Goal: Task Accomplishment & Management: Manage account settings

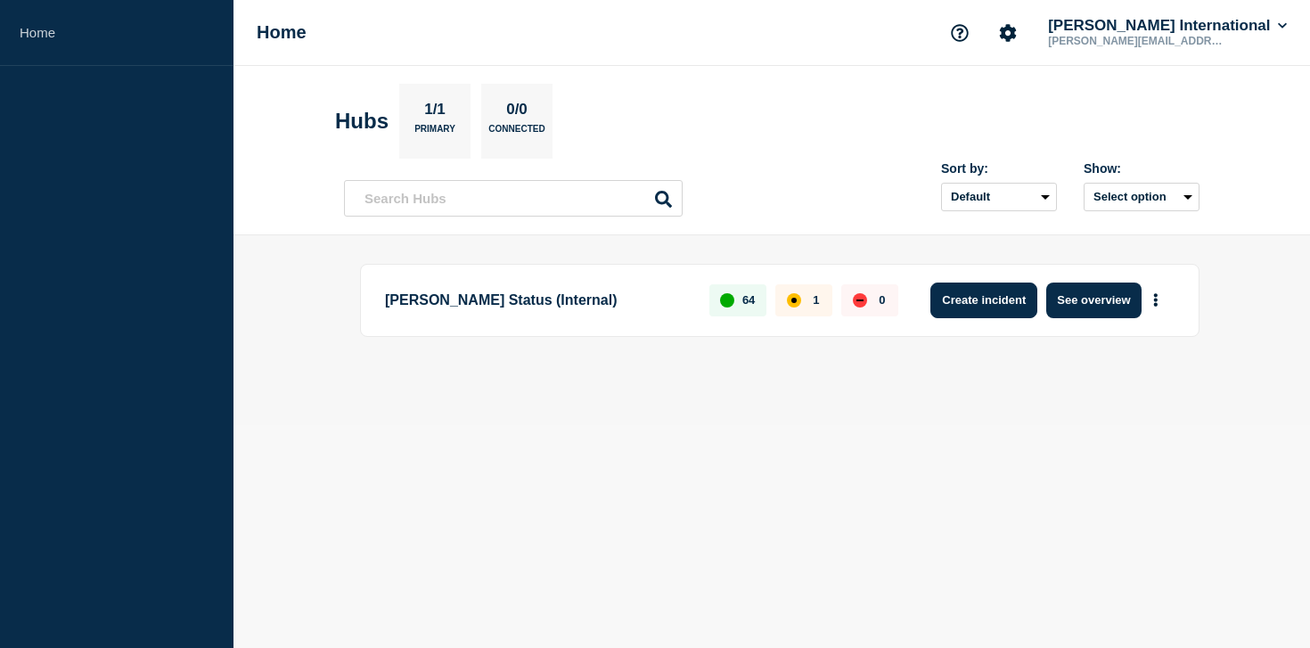
click at [1011, 298] on button "Create incident" at bounding box center [984, 301] width 107 height 36
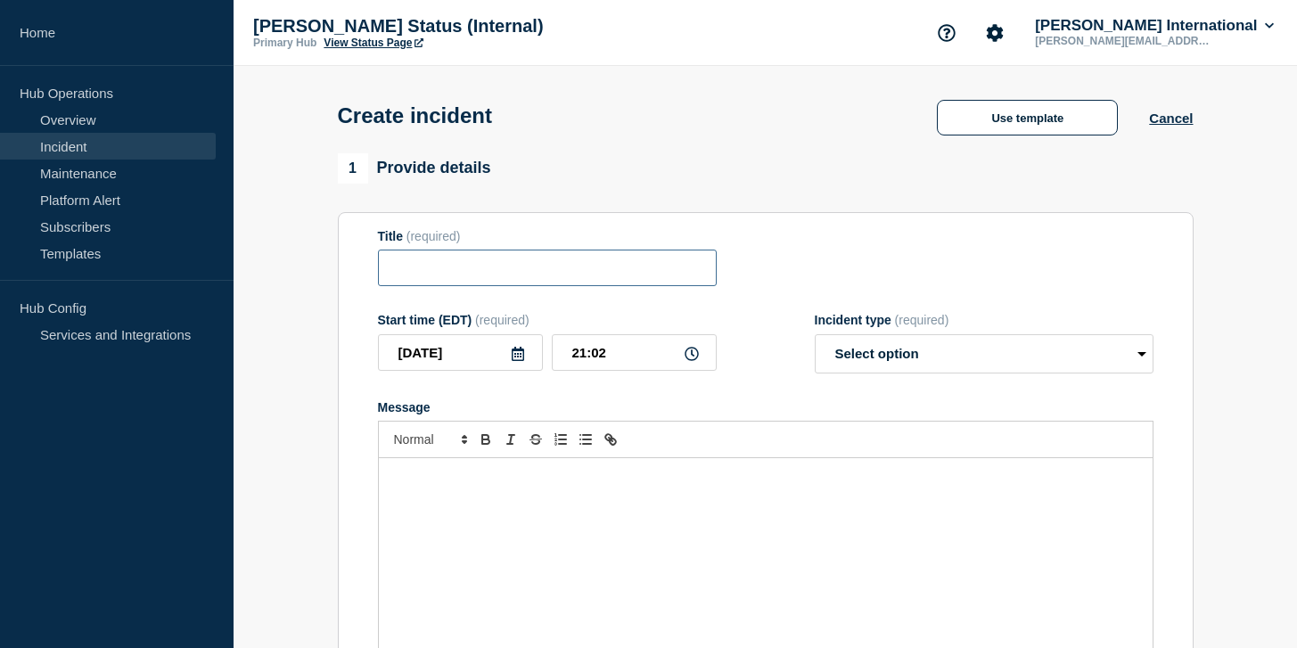
click at [530, 269] on input "Title" at bounding box center [547, 268] width 339 height 37
paste input "TCC25-0117 UPDATE 2 Delays in Processing EDI and eManifest Portal Messages"
type input "TCC25-0117 UPDATE 2 Delays in Processing EDI and eManifest Portal Messages"
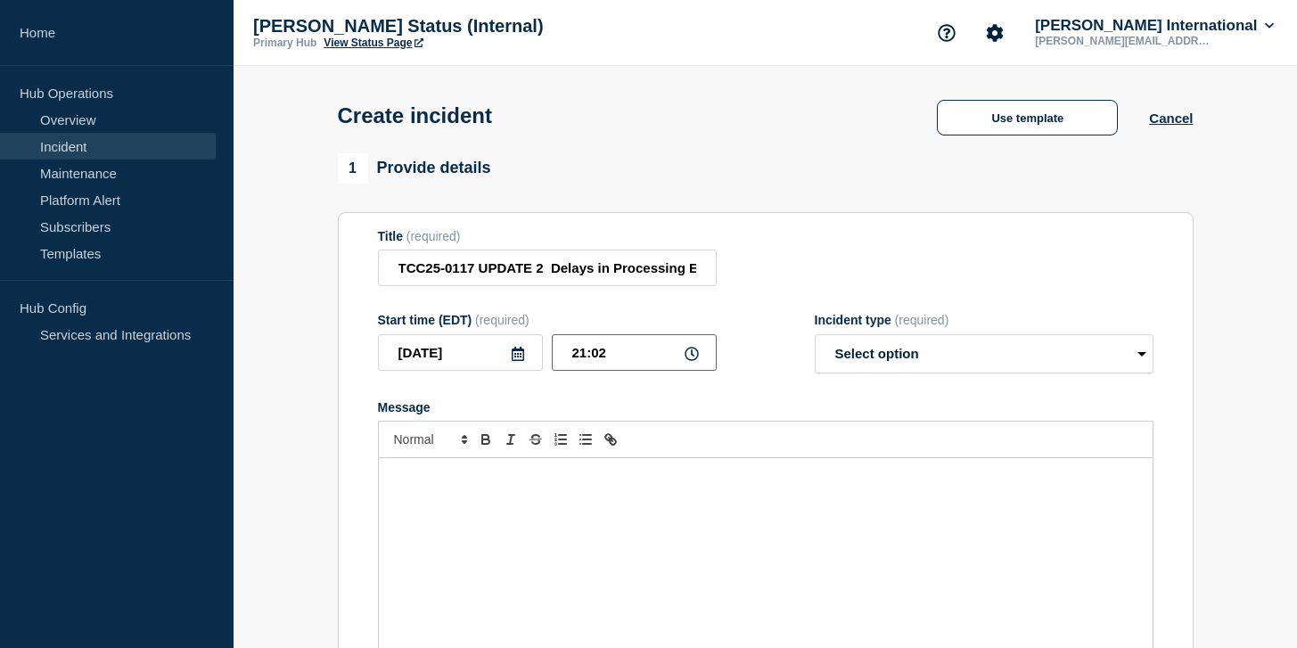
drag, startPoint x: 616, startPoint y: 369, endPoint x: 561, endPoint y: 369, distance: 55.3
click at [561, 369] on input "21:02" at bounding box center [634, 352] width 165 height 37
type input "07:15"
click at [893, 355] on select "Select option Investigating Identified Monitoring" at bounding box center [984, 353] width 339 height 39
select select "identified"
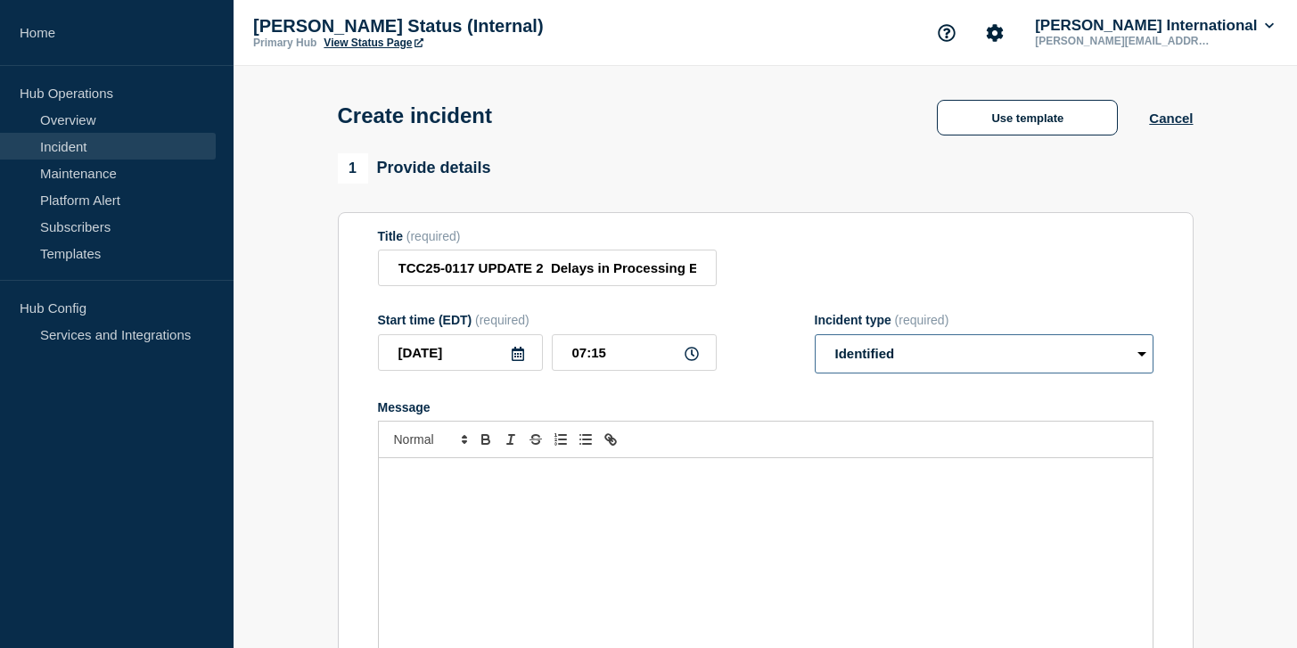
click at [815, 347] on select "Select option Investigating Identified Monitoring" at bounding box center [984, 353] width 339 height 39
click at [562, 513] on div "Message" at bounding box center [766, 565] width 774 height 214
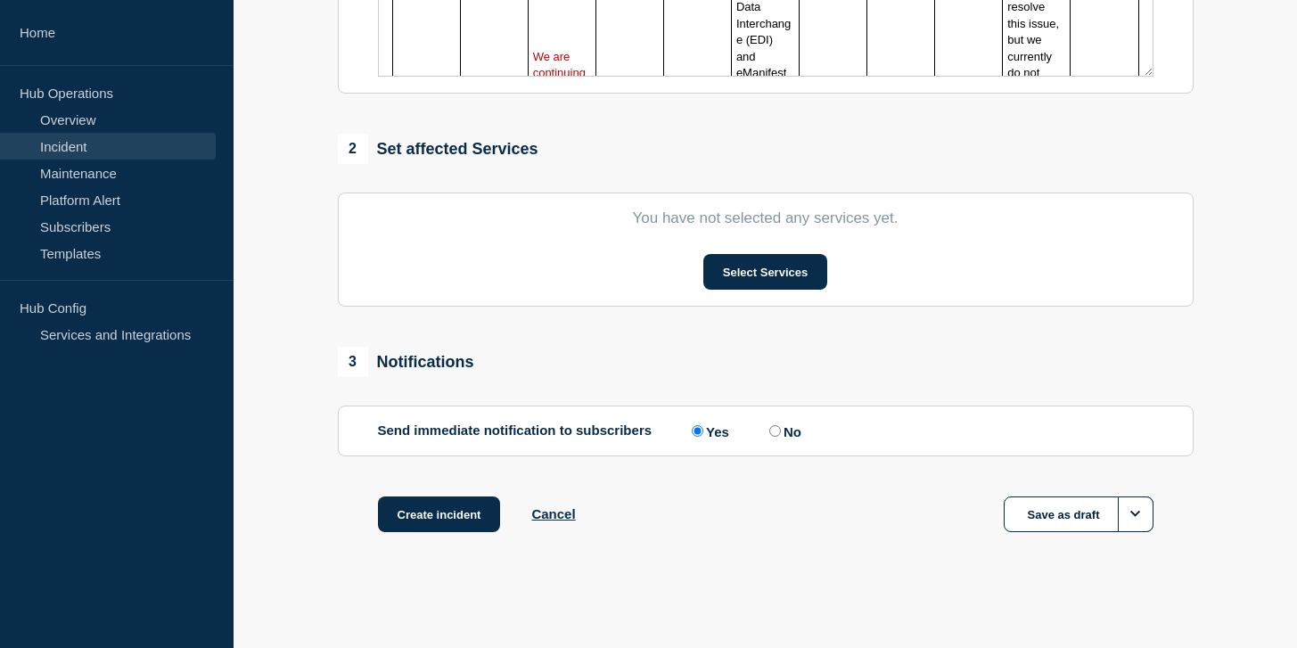
scroll to position [617, 0]
click at [763, 267] on button "Select Services" at bounding box center [765, 272] width 124 height 36
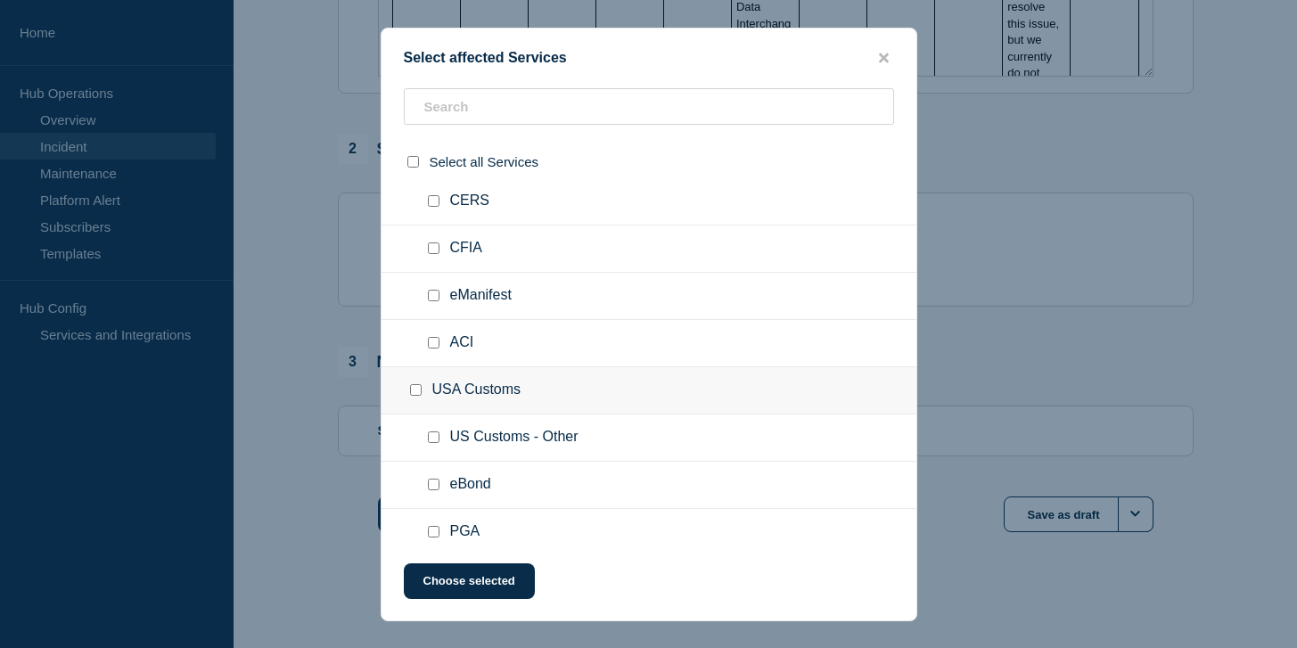
scroll to position [2836, 0]
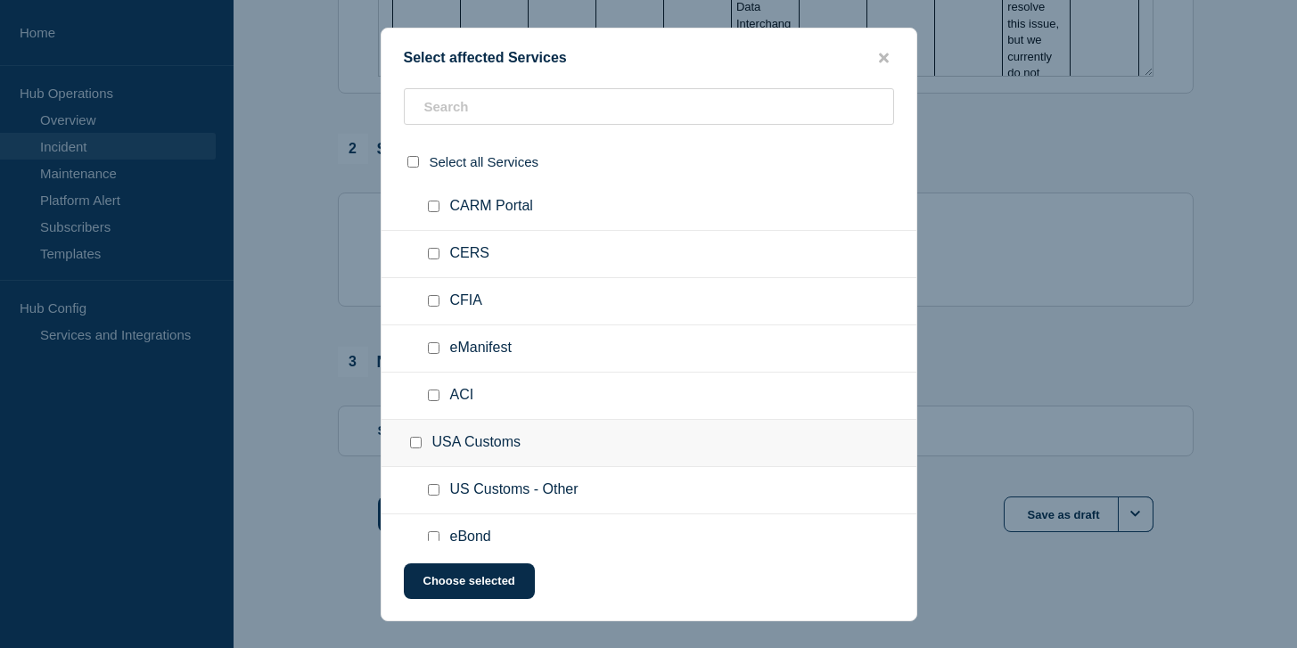
click at [435, 165] on input "CAD ENTRY (CARM) checkbox" at bounding box center [434, 159] width 12 height 12
checkbox input "true"
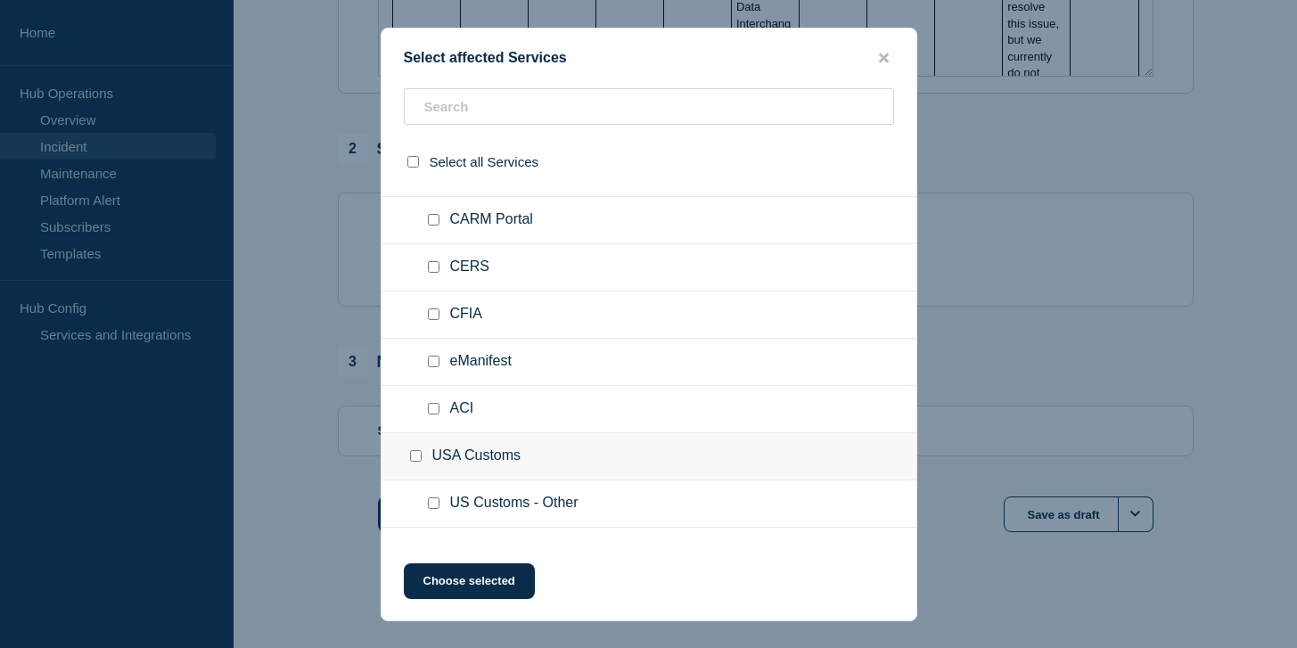
scroll to position [2822, 0]
click at [434, 132] on input "ACROSS checkbox" at bounding box center [434, 126] width 12 height 12
checkbox input "true"
click at [432, 368] on input "eManifest checkbox" at bounding box center [434, 363] width 12 height 12
checkbox input "true"
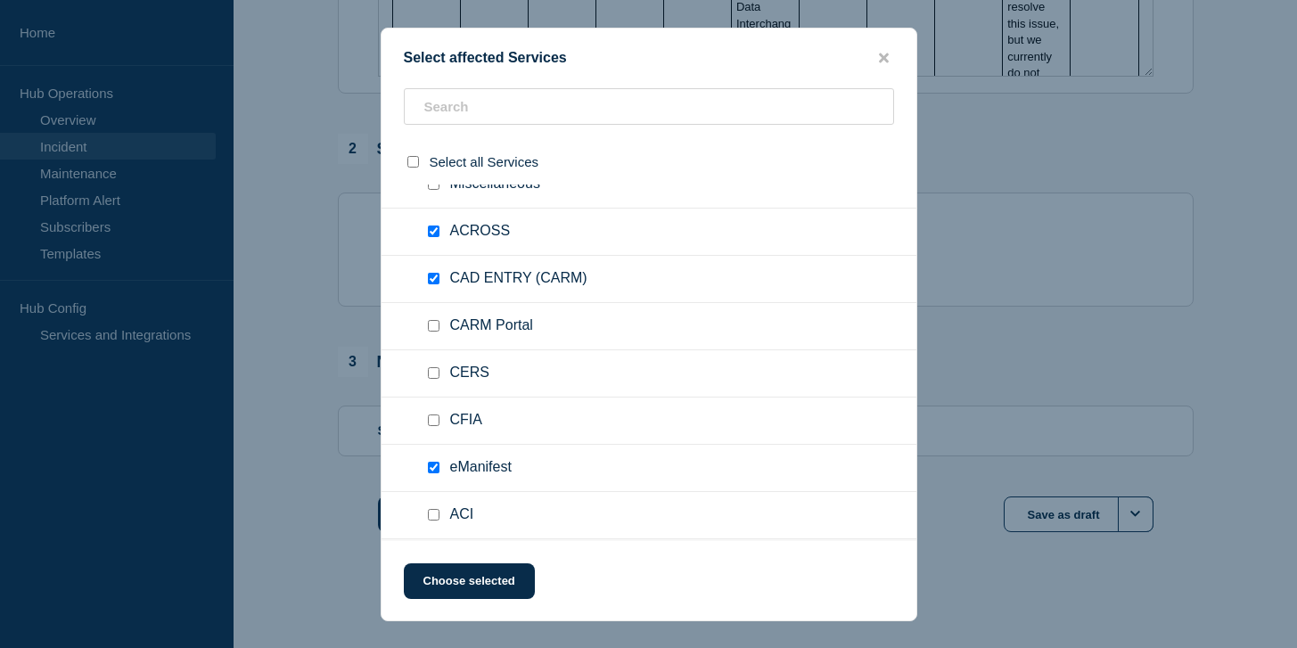
scroll to position [2694, 0]
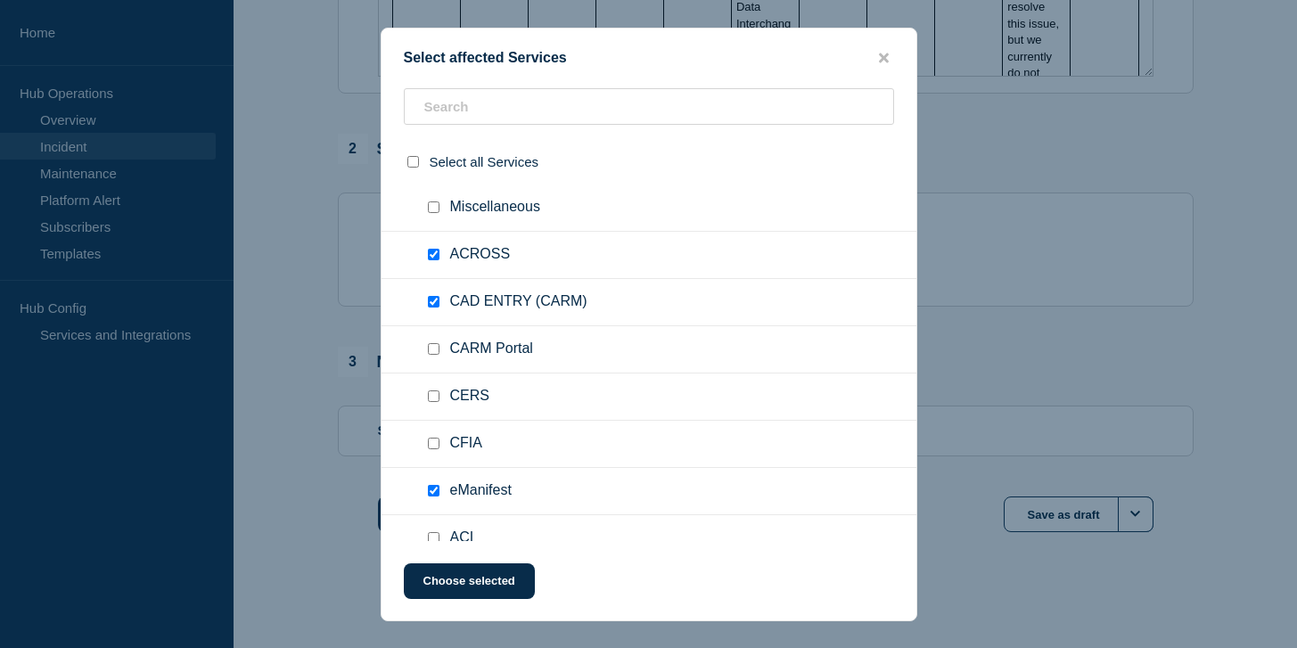
click at [455, 217] on span "Miscellaneous" at bounding box center [495, 208] width 90 height 18
click at [439, 217] on div at bounding box center [437, 208] width 26 height 18
click at [436, 213] on input "Miscellaneous checkbox" at bounding box center [434, 207] width 12 height 12
checkbox input "true"
click at [456, 587] on button "Choose selected" at bounding box center [469, 581] width 131 height 36
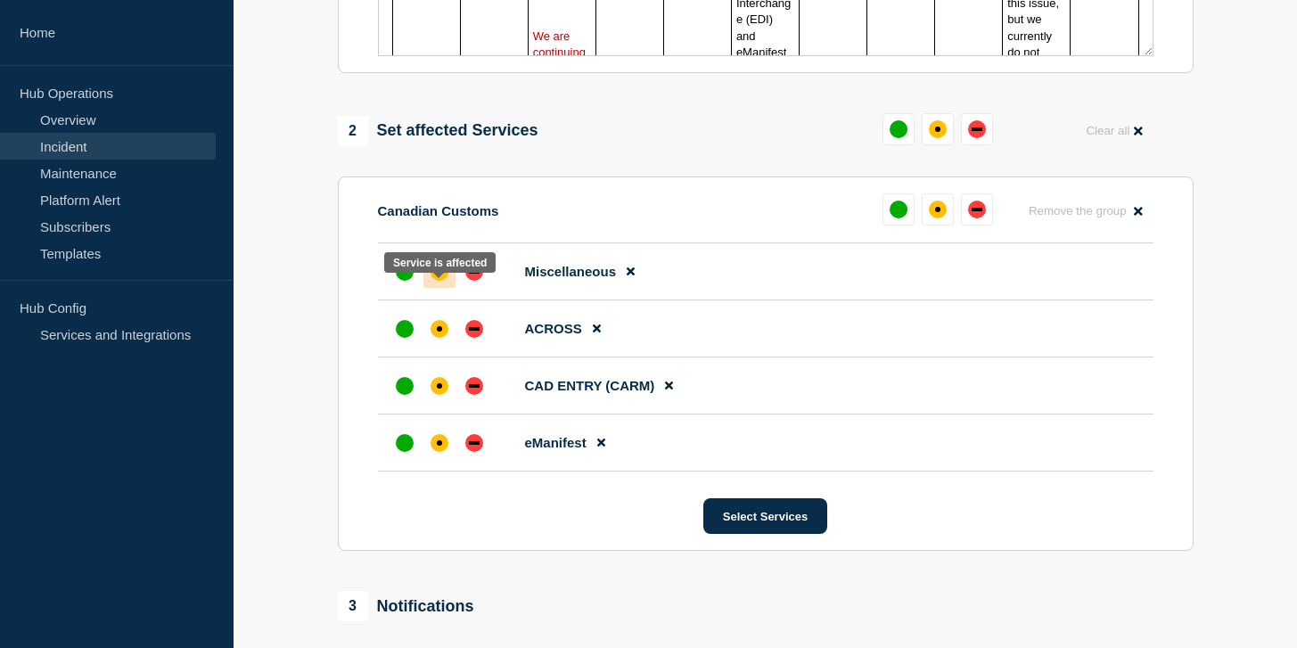
click at [444, 281] on div "affected" at bounding box center [440, 272] width 18 height 18
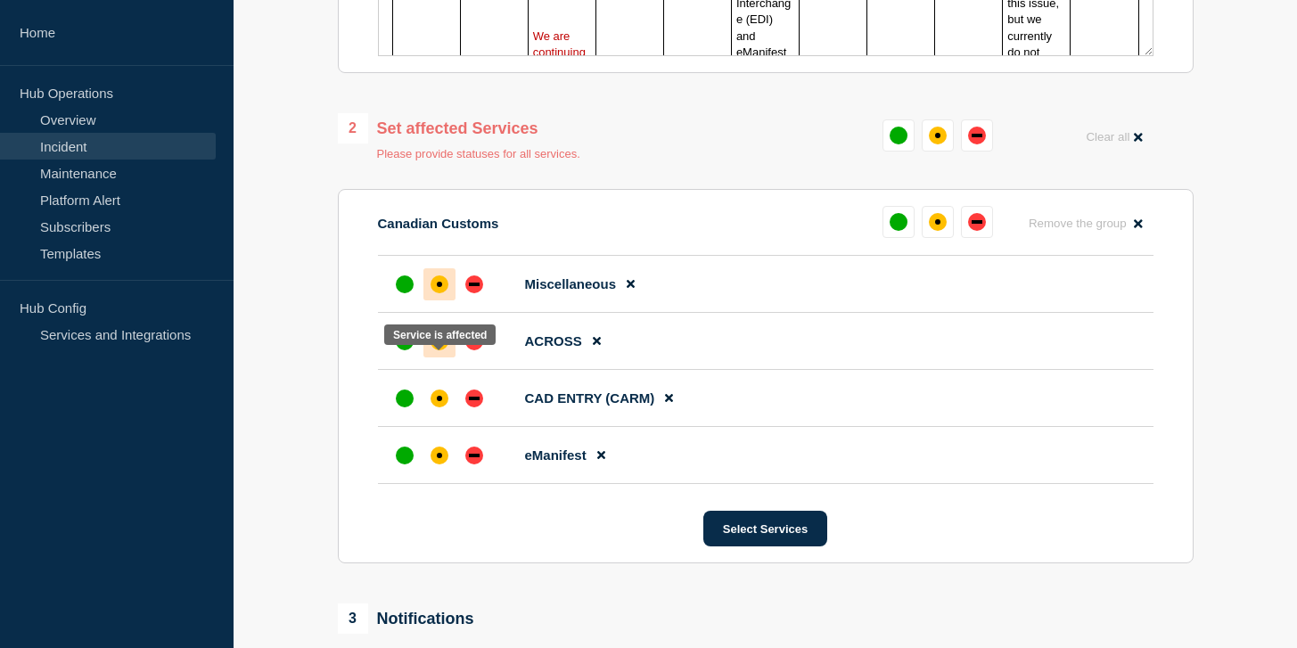
click at [439, 357] on div at bounding box center [439, 341] width 32 height 32
click at [438, 407] on div "affected" at bounding box center [440, 399] width 18 height 18
click at [436, 472] on div at bounding box center [439, 455] width 32 height 32
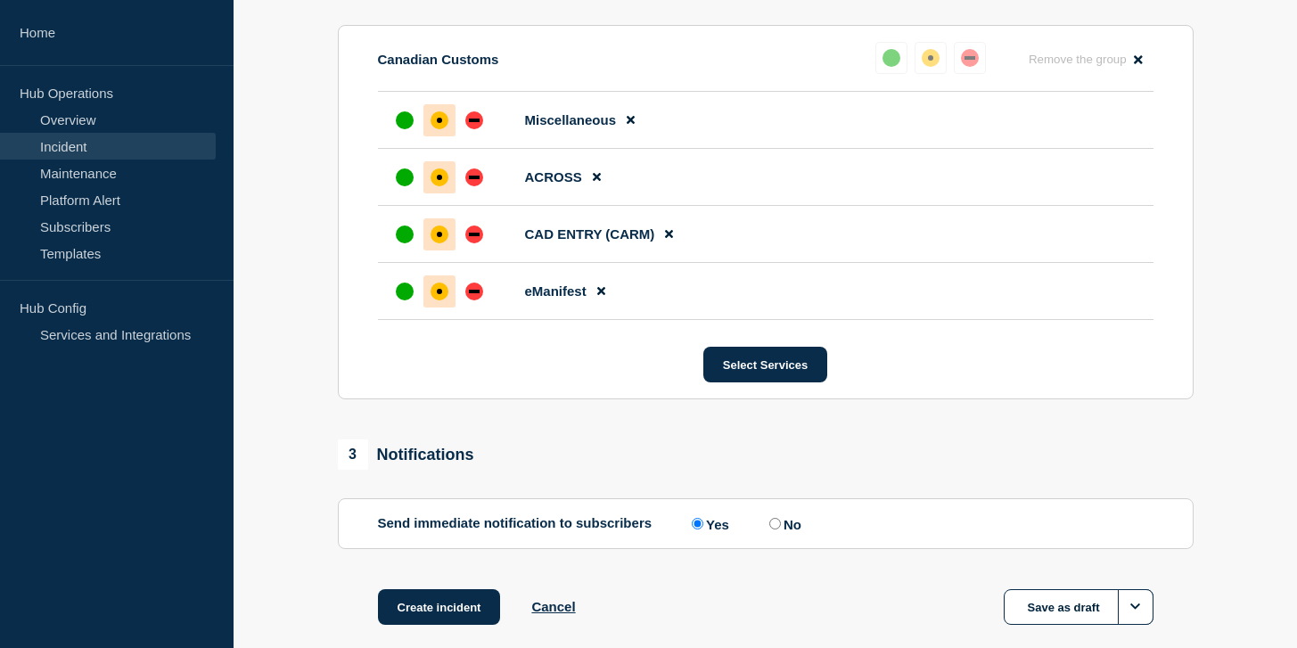
scroll to position [898, 0]
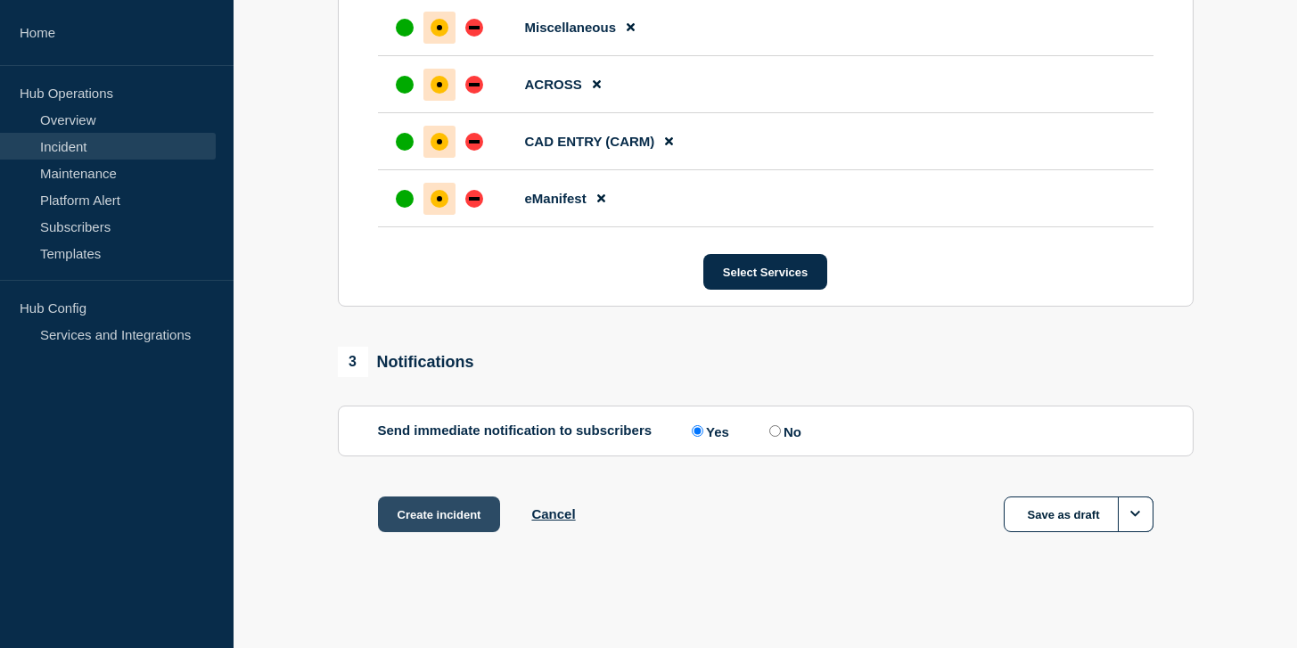
click at [462, 511] on button "Create incident" at bounding box center [439, 514] width 123 height 36
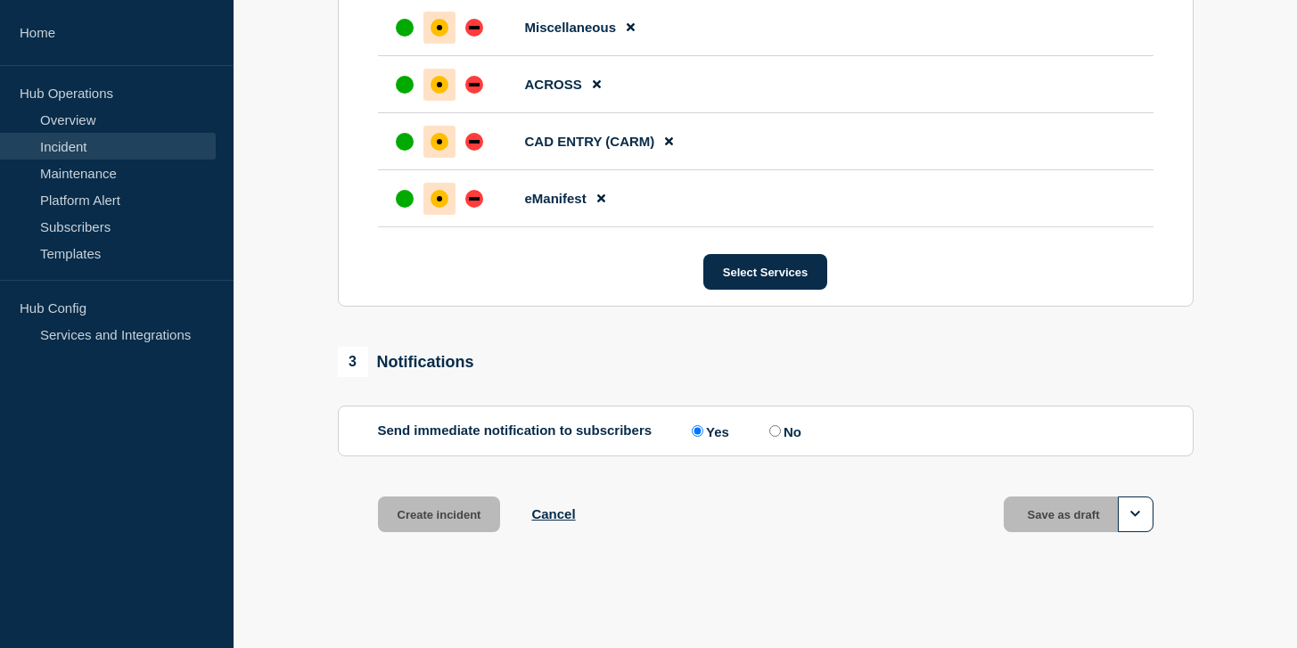
scroll to position [936, 0]
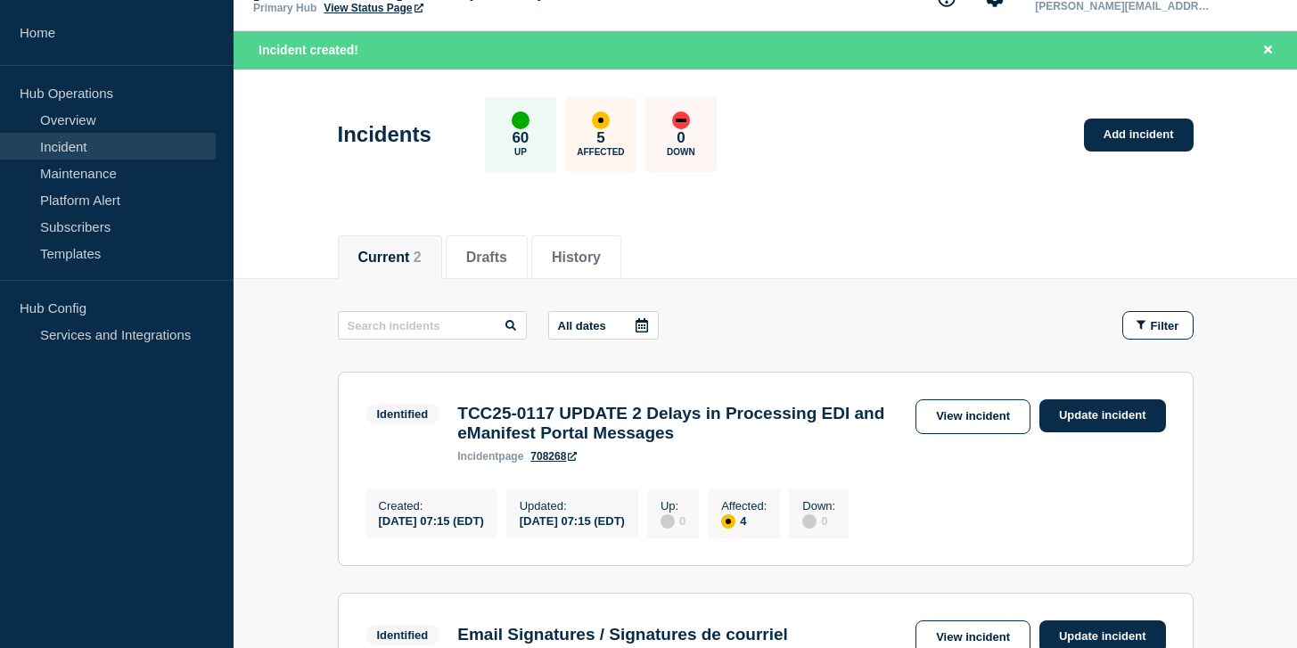
scroll to position [36, 0]
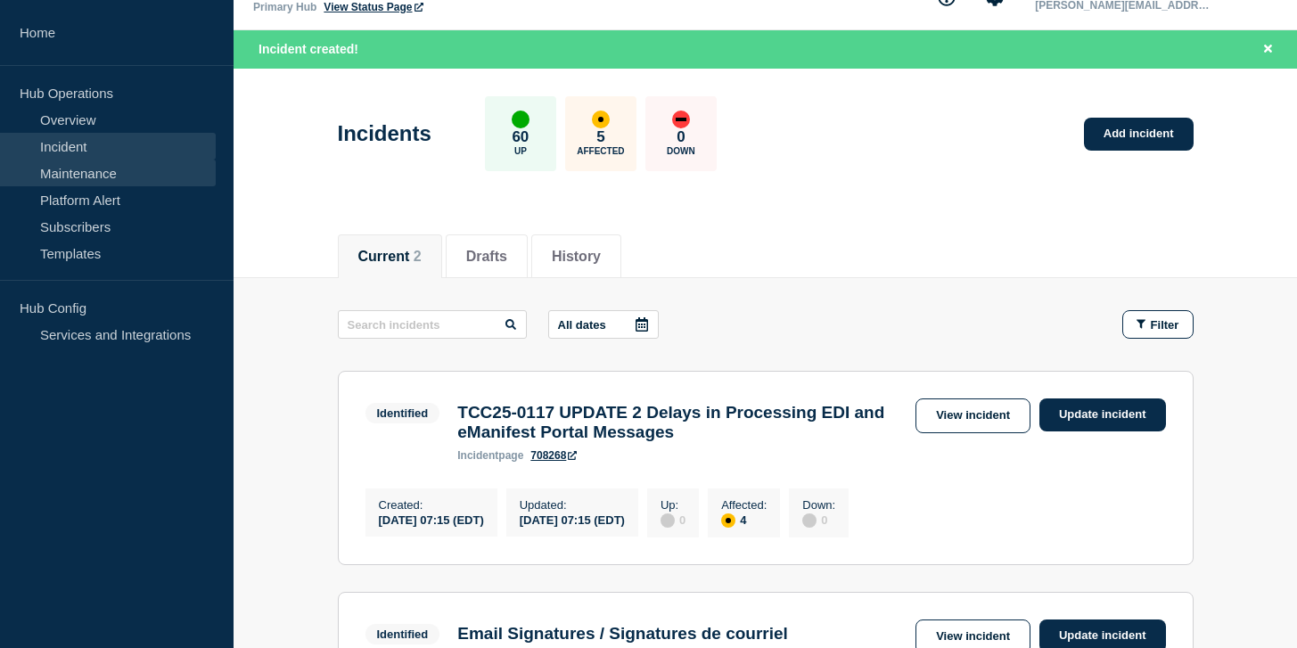
click at [121, 170] on link "Maintenance" at bounding box center [108, 173] width 216 height 27
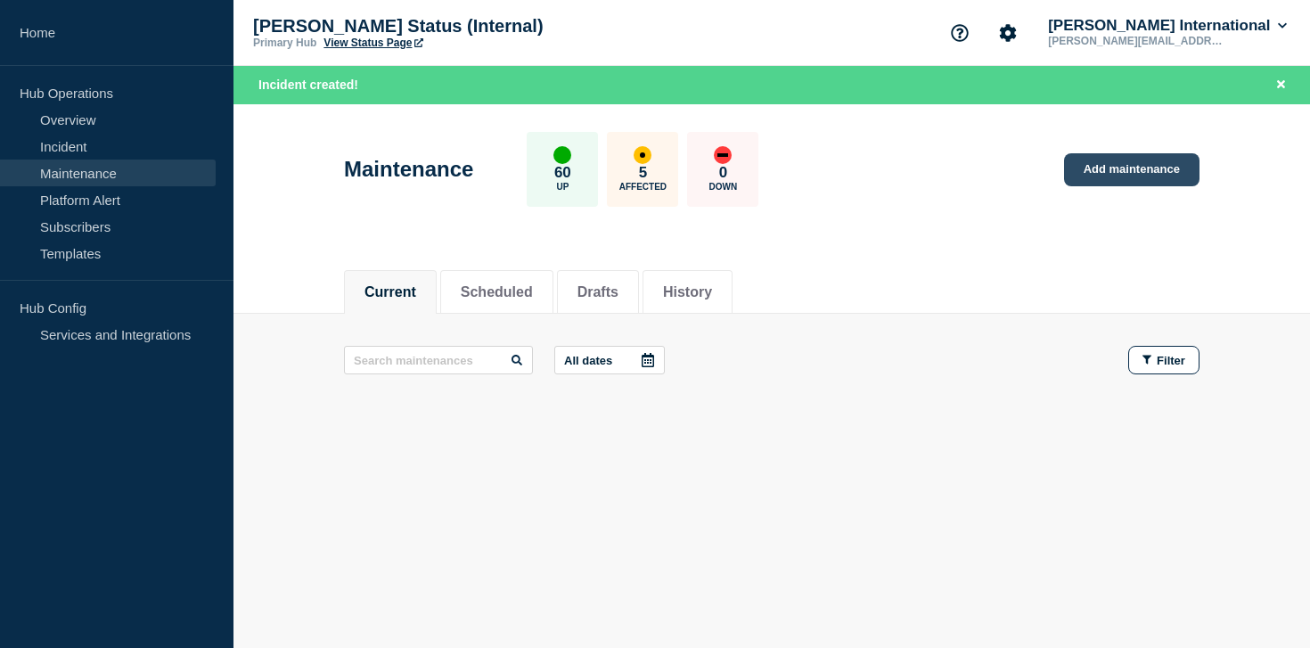
click at [1113, 155] on link "Add maintenance" at bounding box center [1131, 169] width 135 height 33
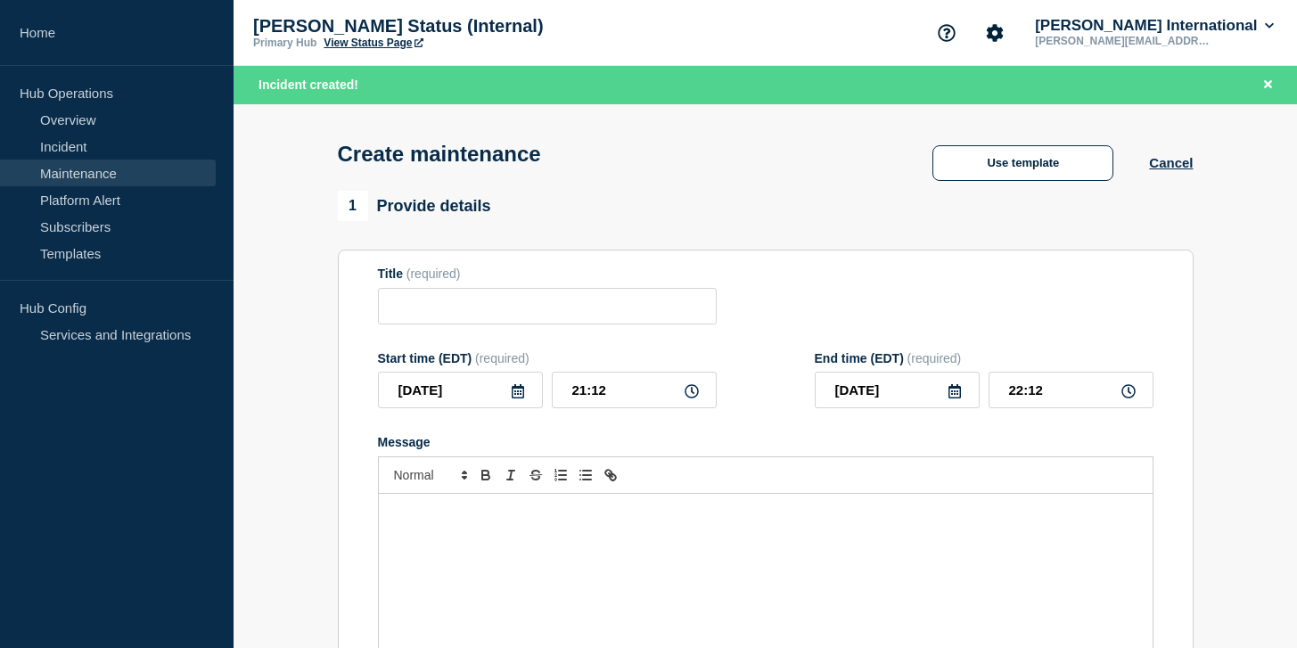
checkbox input "true"
click at [493, 521] on p "Message" at bounding box center [765, 513] width 747 height 16
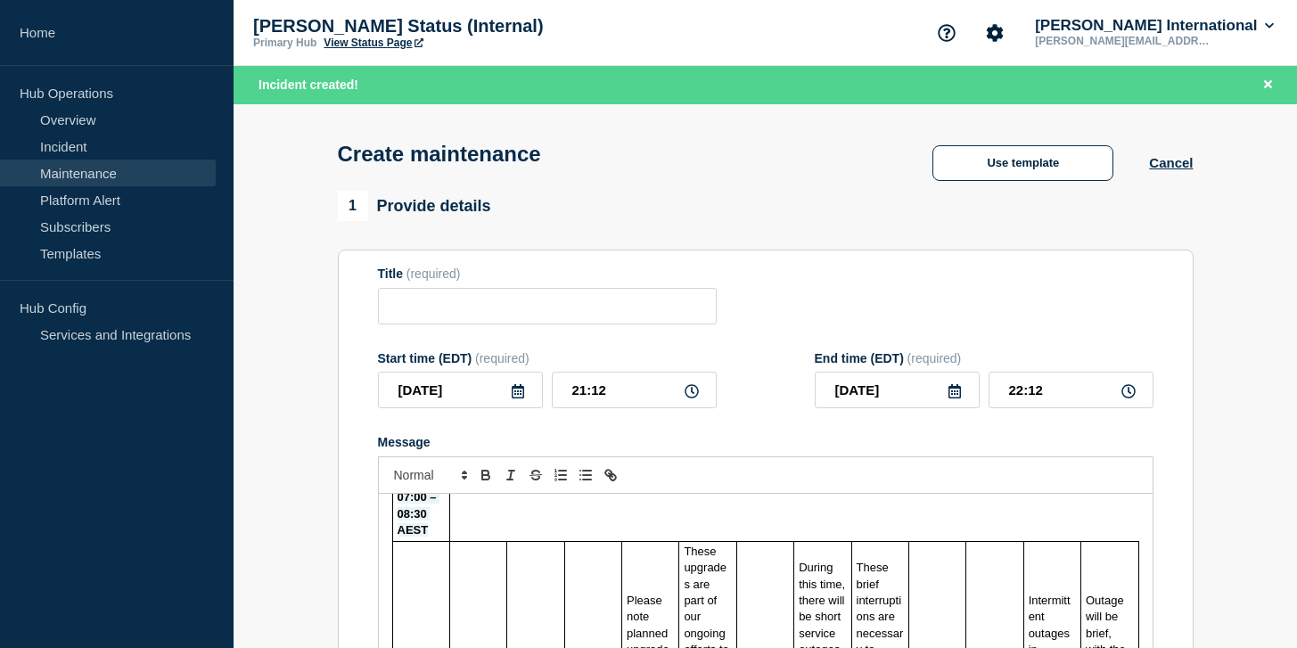
click at [516, 398] on icon at bounding box center [518, 391] width 14 height 14
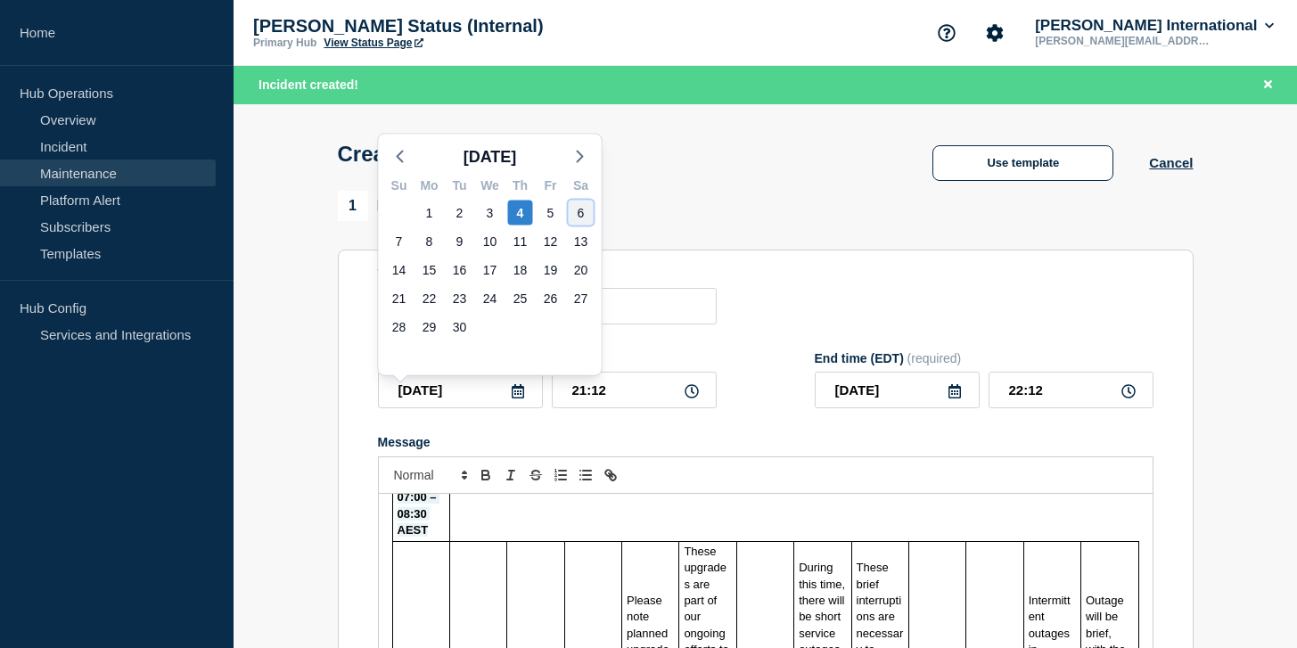
click at [581, 209] on div "6" at bounding box center [581, 213] width 25 height 25
type input "[DATE]"
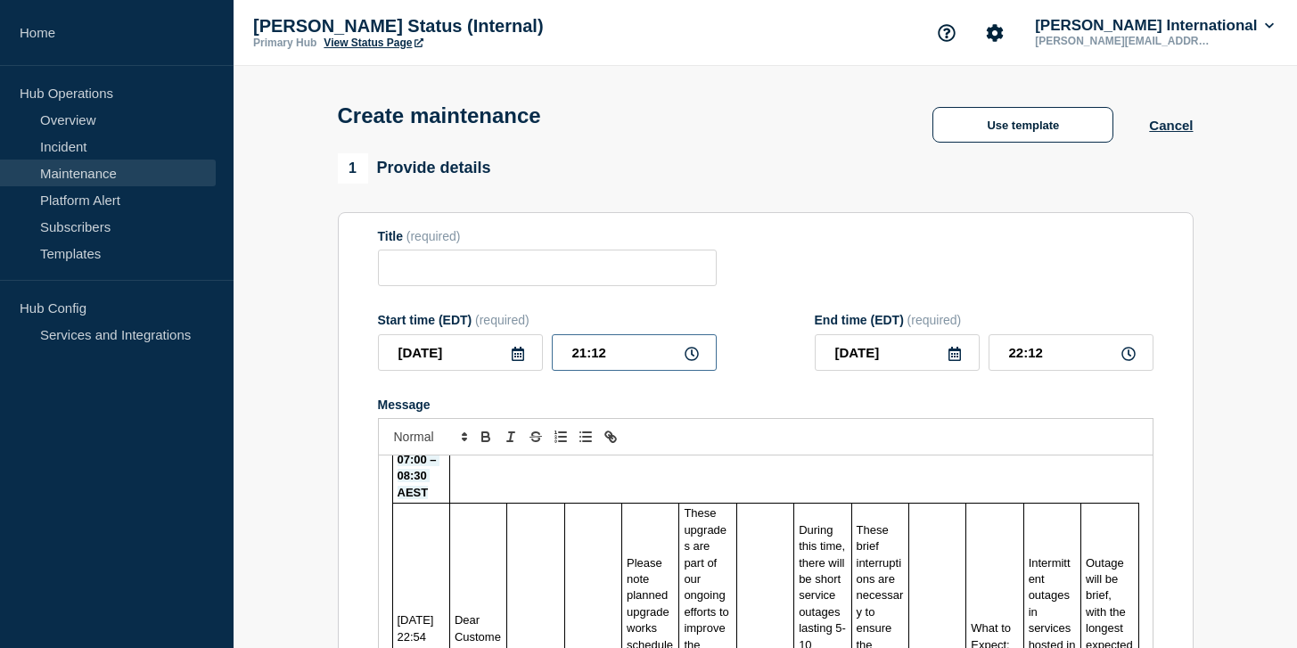
drag, startPoint x: 622, startPoint y: 368, endPoint x: 557, endPoint y: 377, distance: 65.7
click at [557, 371] on input "21:12" at bounding box center [634, 352] width 165 height 37
drag, startPoint x: 622, startPoint y: 367, endPoint x: 569, endPoint y: 371, distance: 53.6
click at [569, 371] on input "21:12" at bounding box center [634, 352] width 165 height 37
type input "17:00"
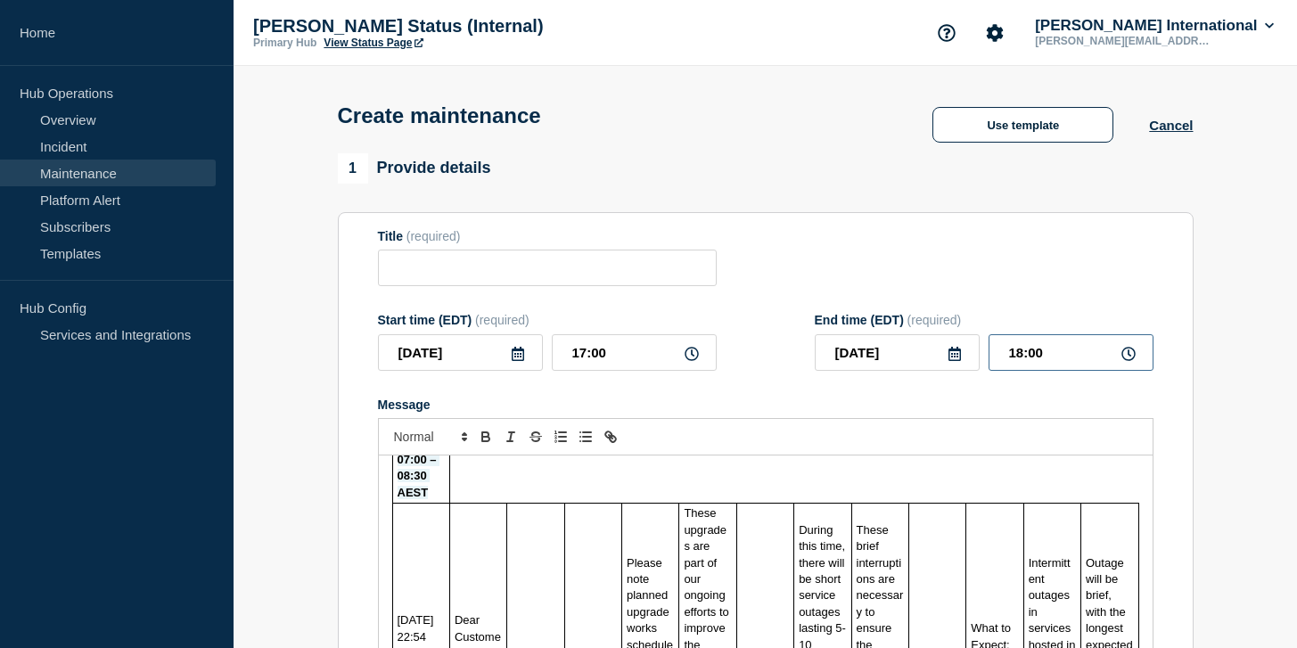
click at [1064, 363] on input "18:00" at bounding box center [1071, 352] width 165 height 37
type input "18:30"
paste input "argoWise Maintenance Notice: [GEOGRAPHIC_DATA] Data Centre network upgrade"
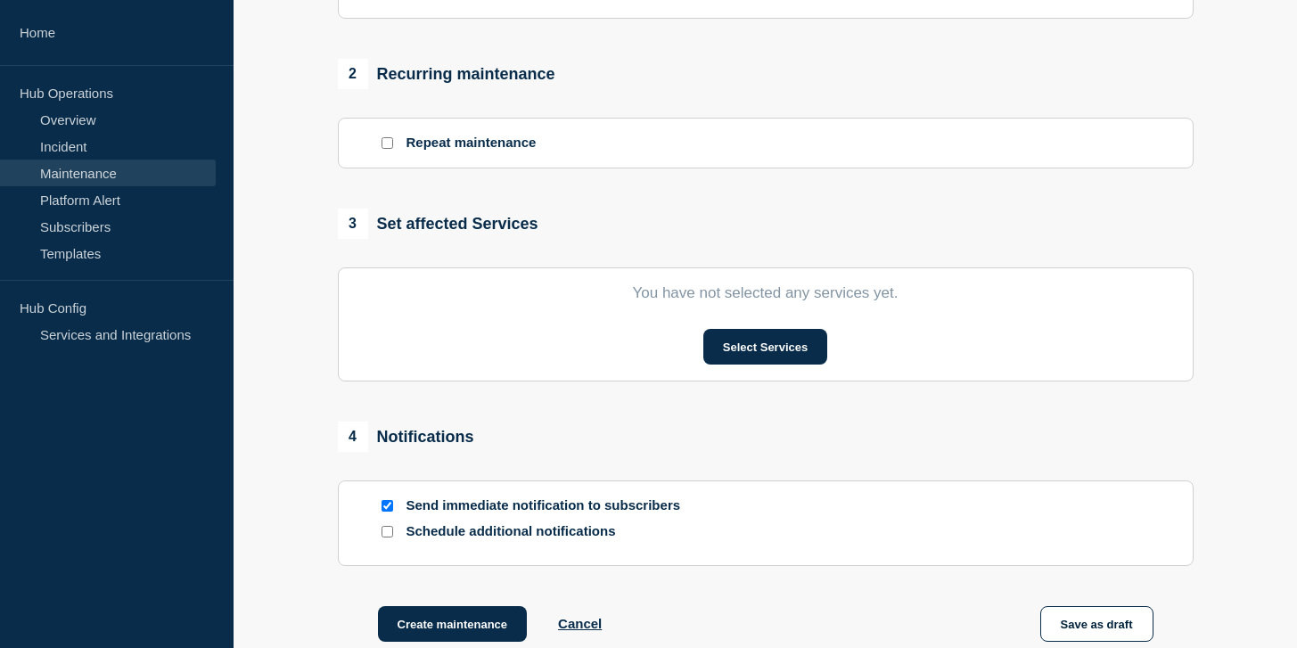
scroll to position [703, 0]
type input "argoWise Maintenance Notice: [GEOGRAPHIC_DATA] Data Centre network upgrade"
click at [751, 365] on button "Select Services" at bounding box center [765, 347] width 124 height 36
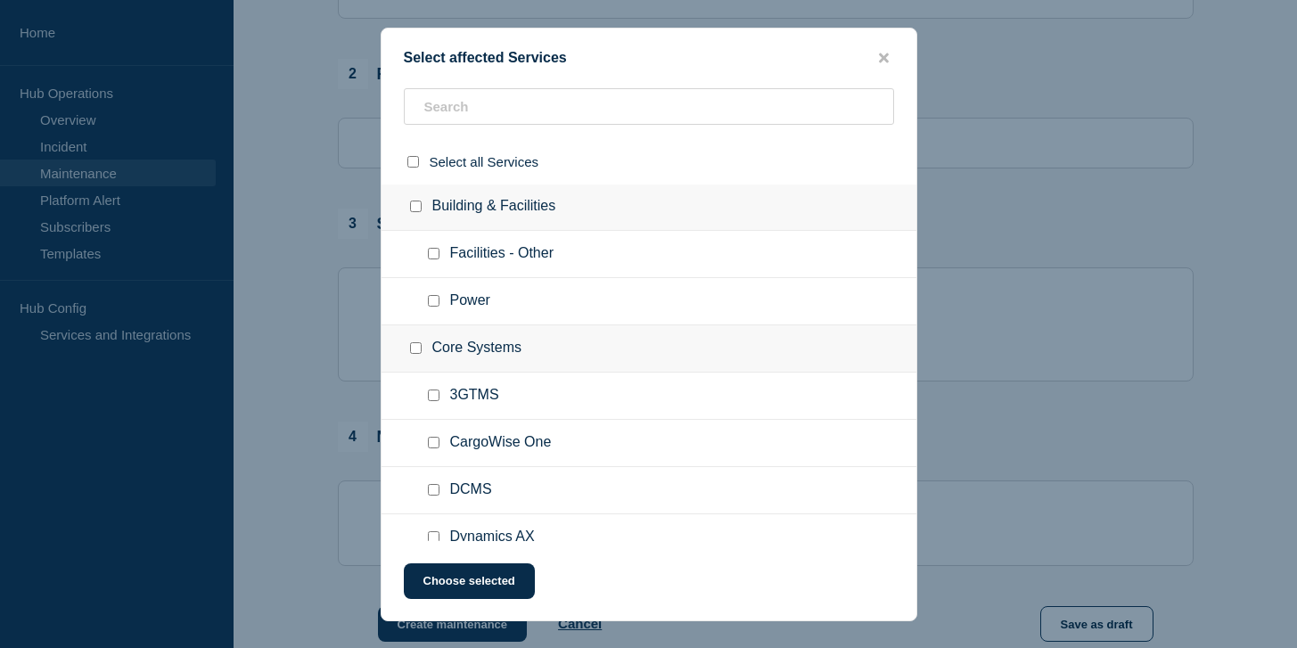
scroll to position [4, 0]
click at [433, 447] on input "CargoWise One checkbox" at bounding box center [434, 441] width 12 height 12
checkbox input "true"
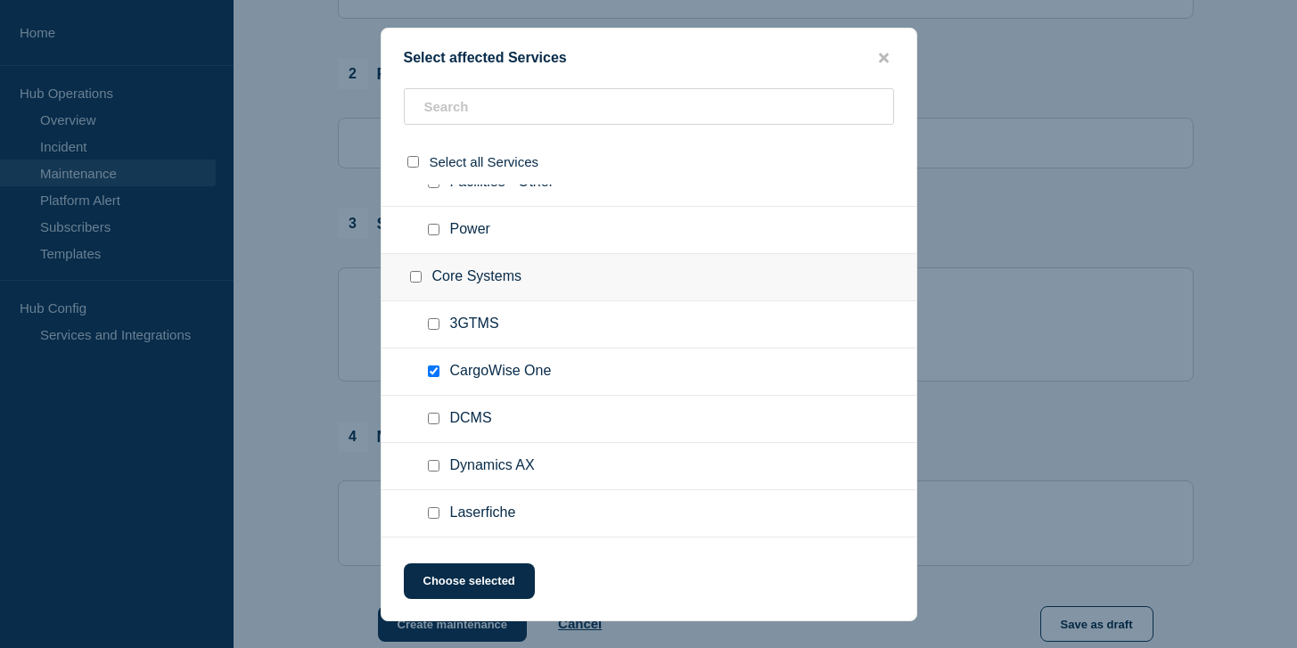
scroll to position [75, 0]
click at [484, 582] on button "Choose selected" at bounding box center [469, 581] width 131 height 36
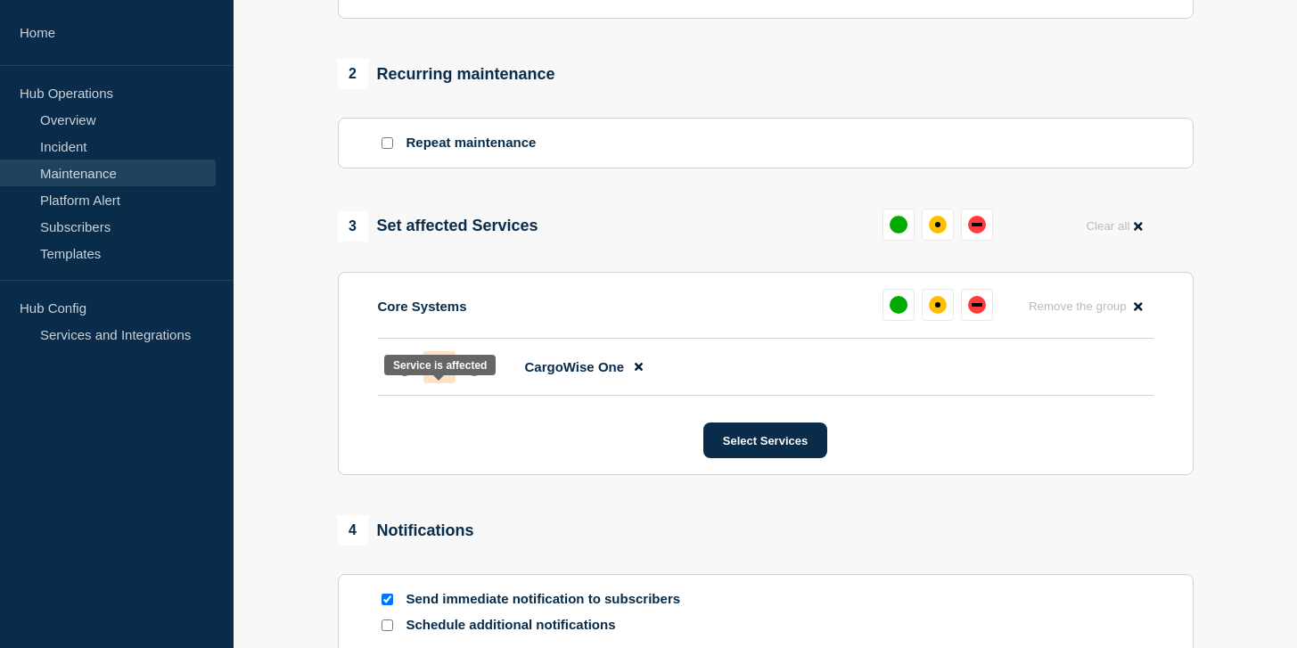
click at [433, 376] on div "affected" at bounding box center [440, 367] width 18 height 18
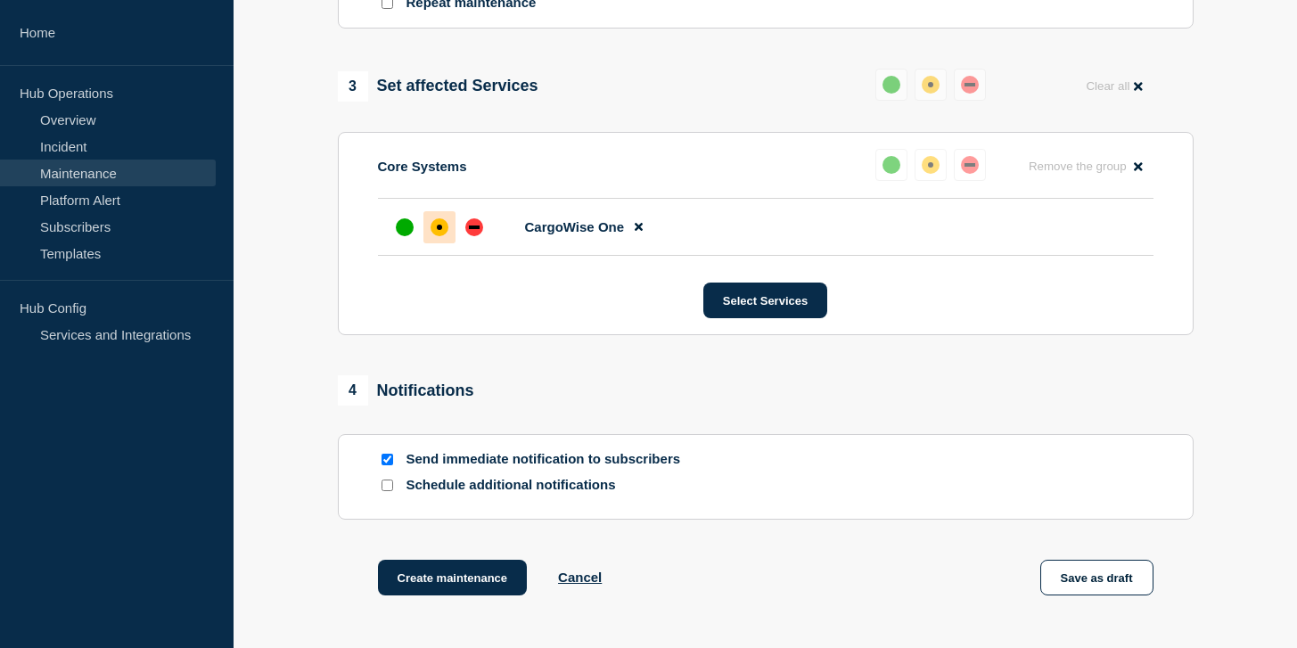
scroll to position [964, 0]
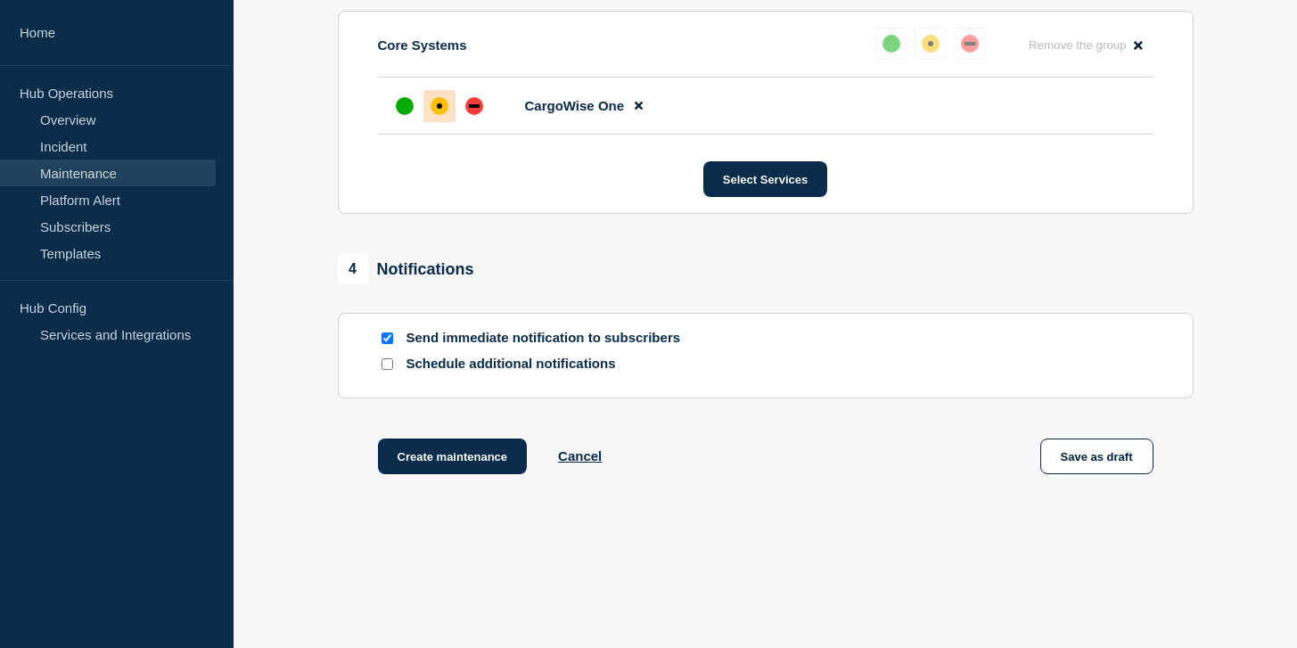
click at [470, 382] on div "Schedule additional notifications" at bounding box center [765, 369] width 775 height 26
click at [390, 370] on input "Schedule additional notifications" at bounding box center [388, 364] width 12 height 12
checkbox input "true"
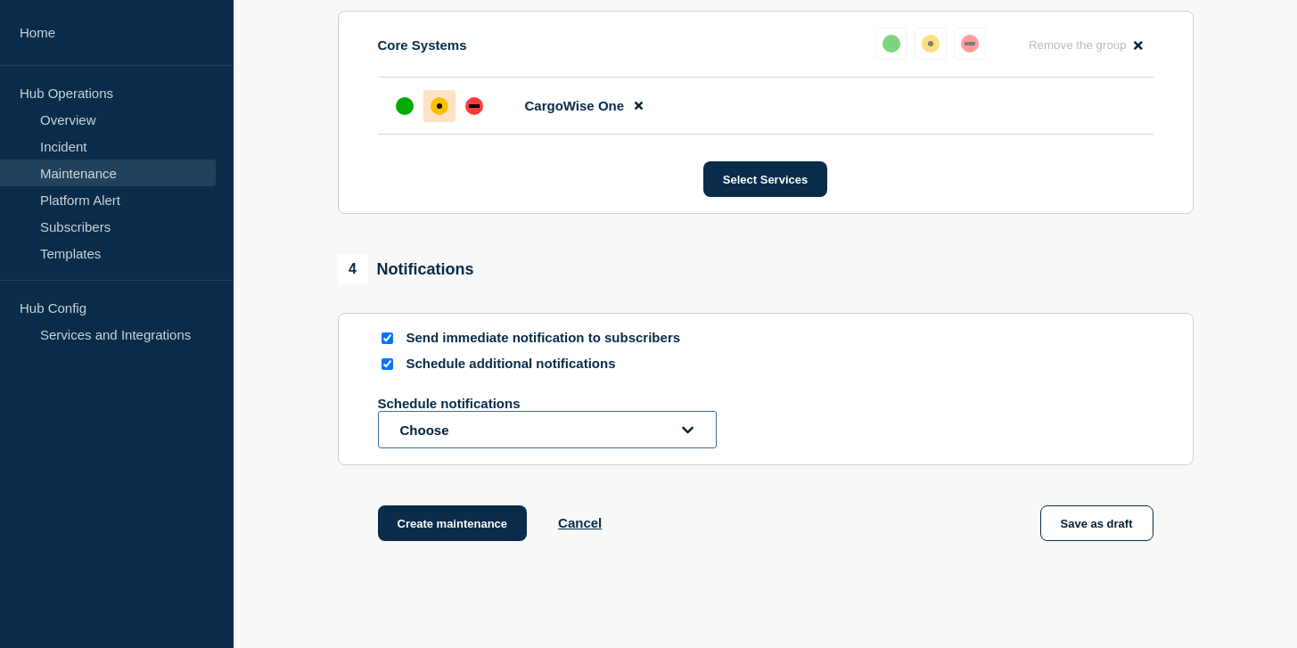
click at [462, 448] on button "Choose" at bounding box center [547, 429] width 339 height 37
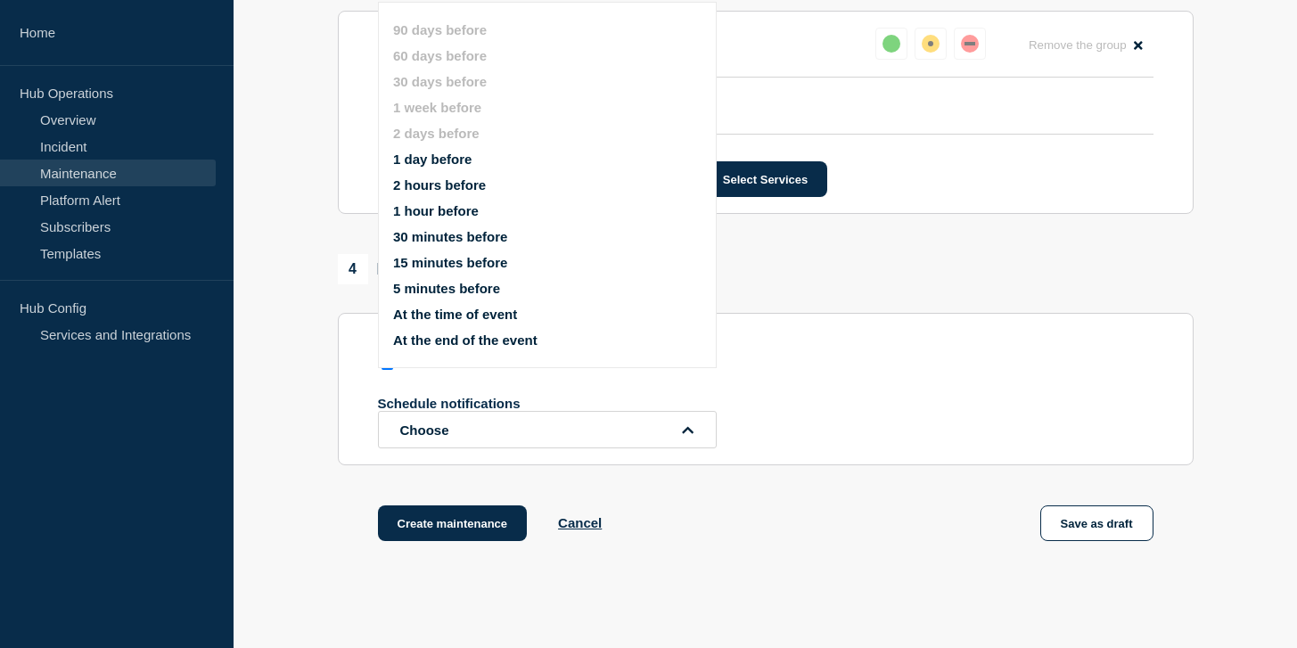
click at [451, 167] on button "1 day before" at bounding box center [432, 159] width 78 height 15
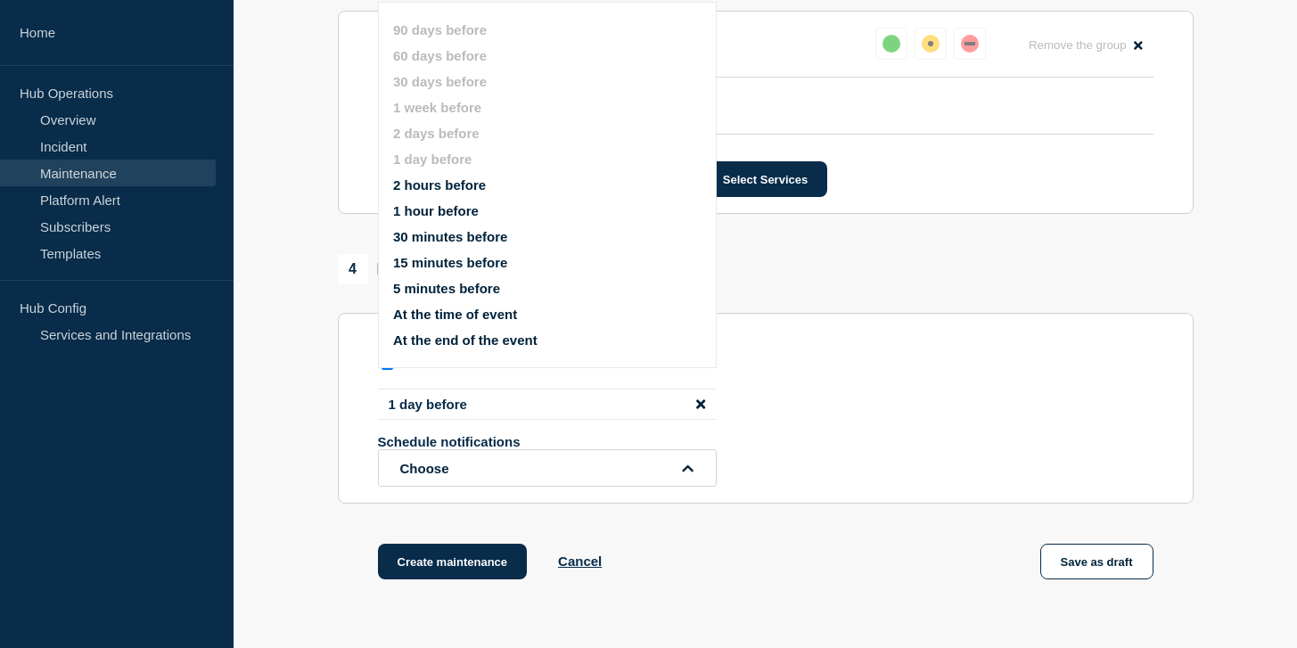
click at [443, 218] on button "1 hour before" at bounding box center [436, 210] width 86 height 15
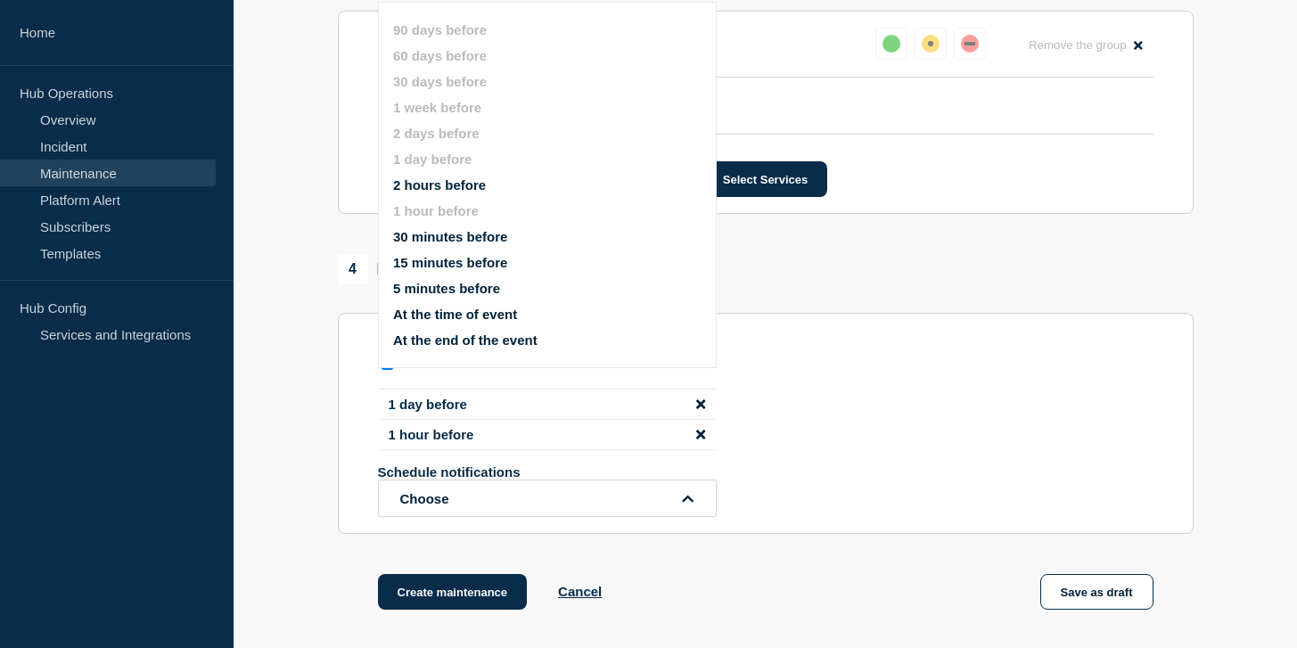
click at [439, 244] on button "30 minutes before" at bounding box center [450, 236] width 114 height 15
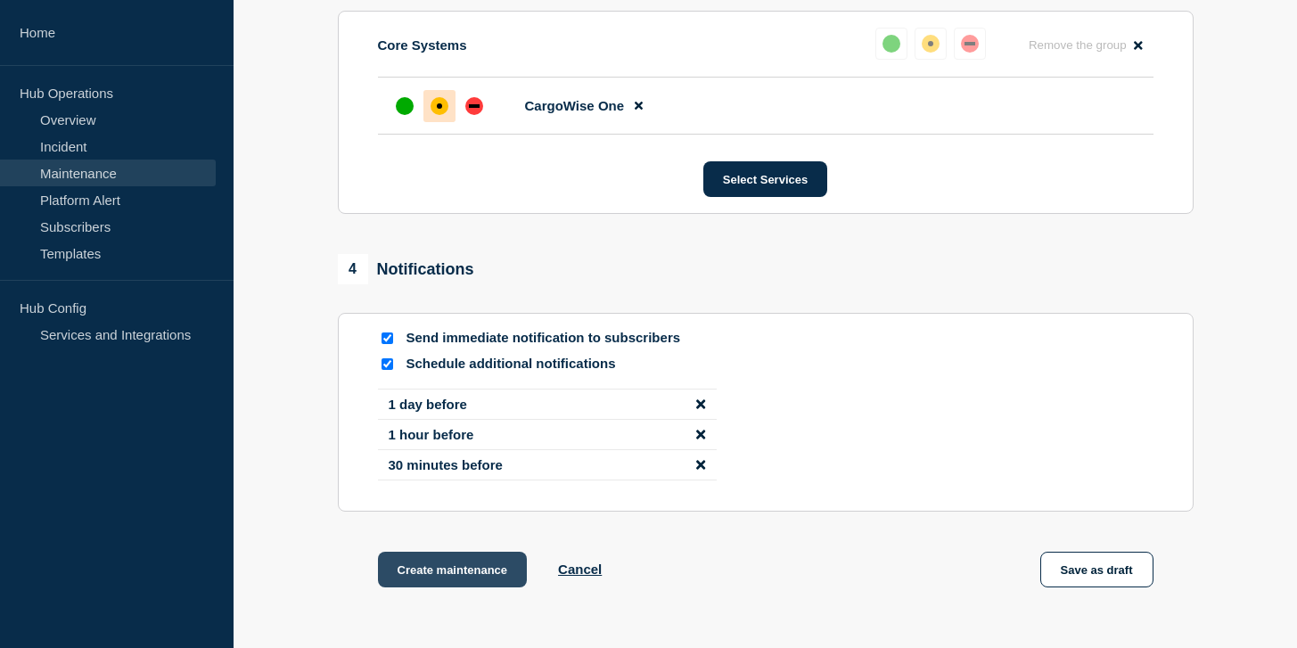
click at [456, 587] on button "Create maintenance" at bounding box center [453, 570] width 150 height 36
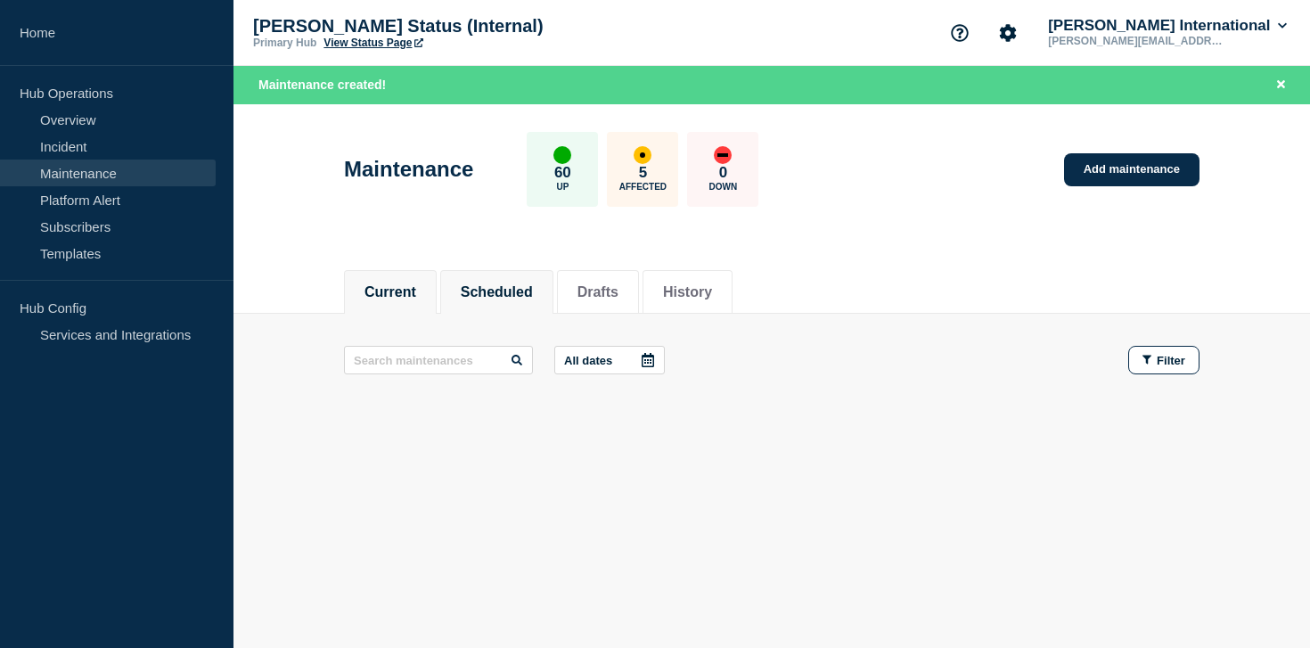
click at [496, 287] on button "Scheduled" at bounding box center [497, 292] width 72 height 16
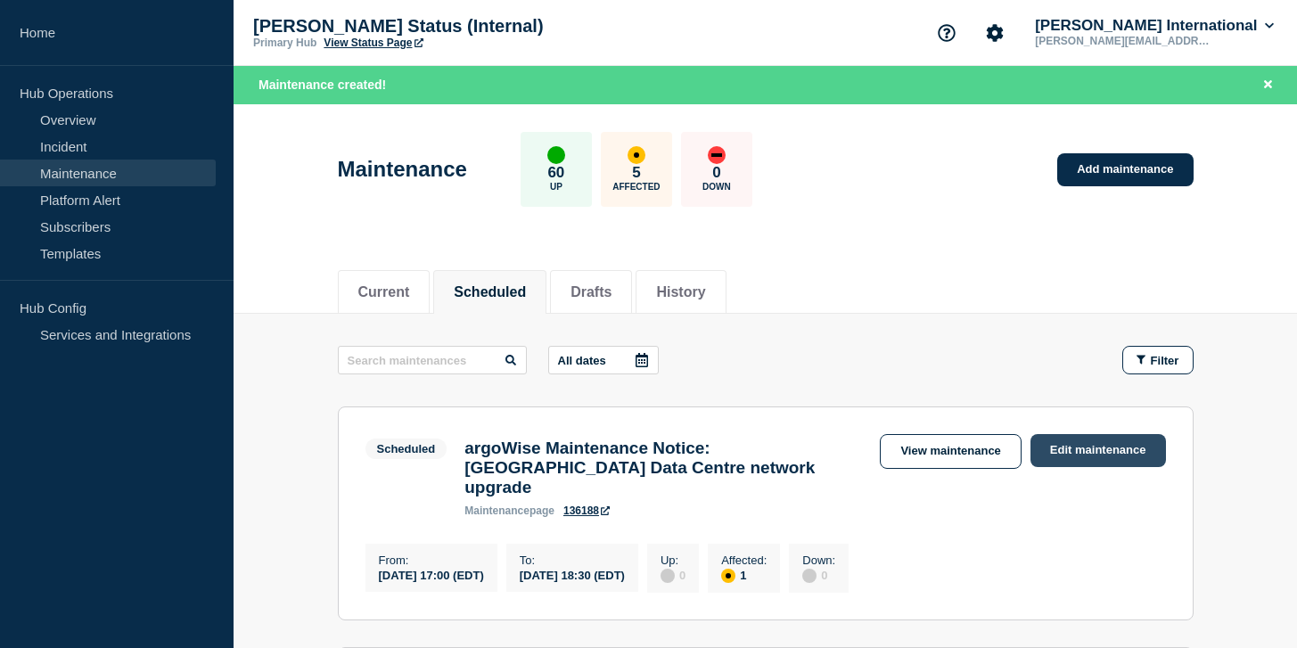
click at [1076, 456] on link "Edit maintenance" at bounding box center [1097, 450] width 135 height 33
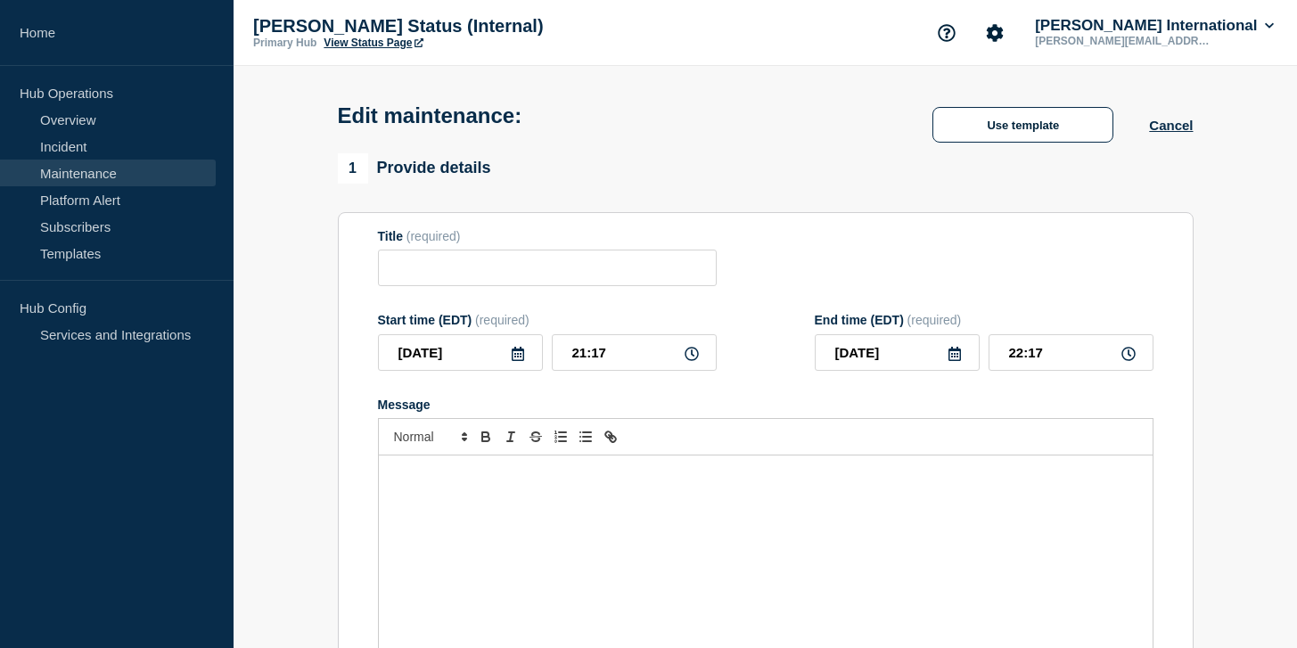
type input "argoWise Maintenance Notice: [GEOGRAPHIC_DATA] Data Centre network upgrade"
type input "[DATE]"
type input "17:00"
type input "[DATE]"
type input "18:30"
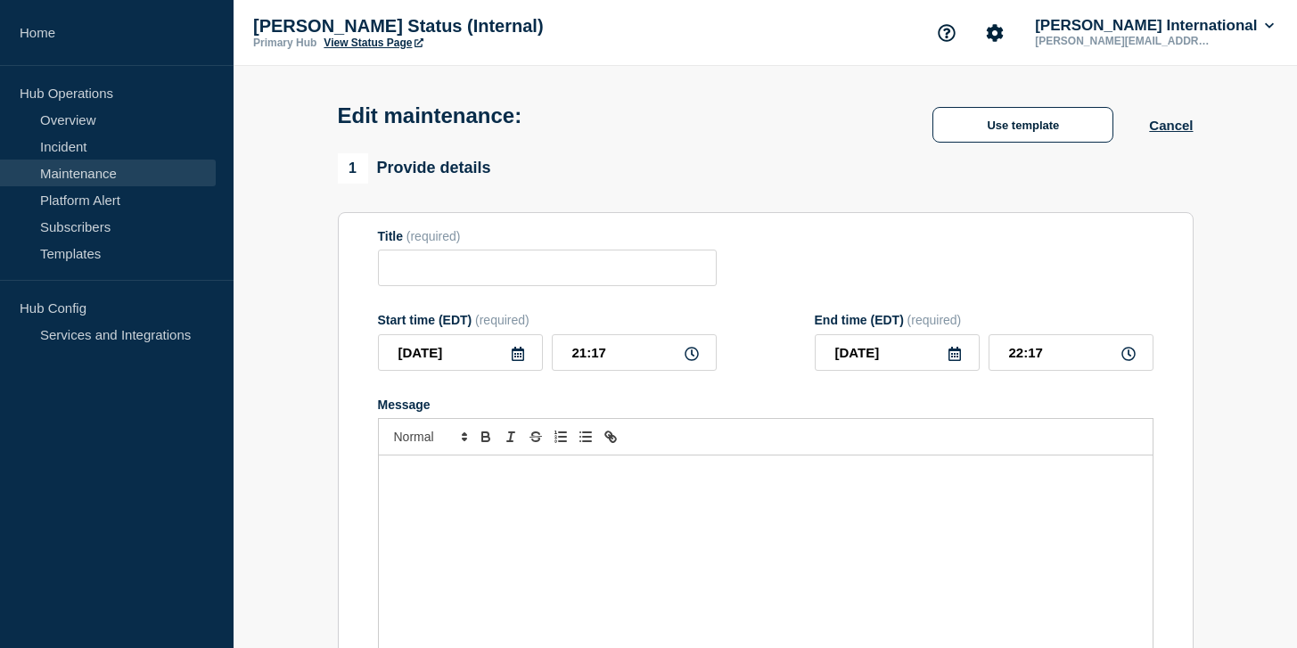
checkbox input "true"
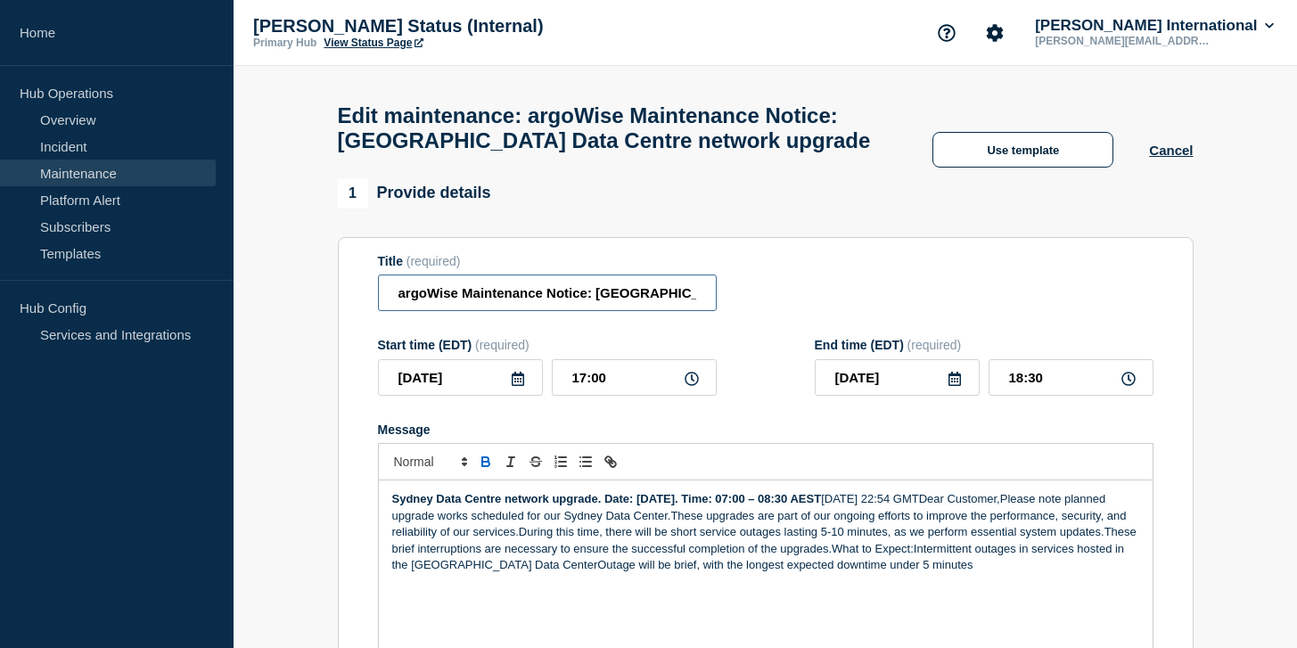
click at [398, 308] on input "argoWise Maintenance Notice: [GEOGRAPHIC_DATA] Data Centre network upgrade" at bounding box center [547, 293] width 339 height 37
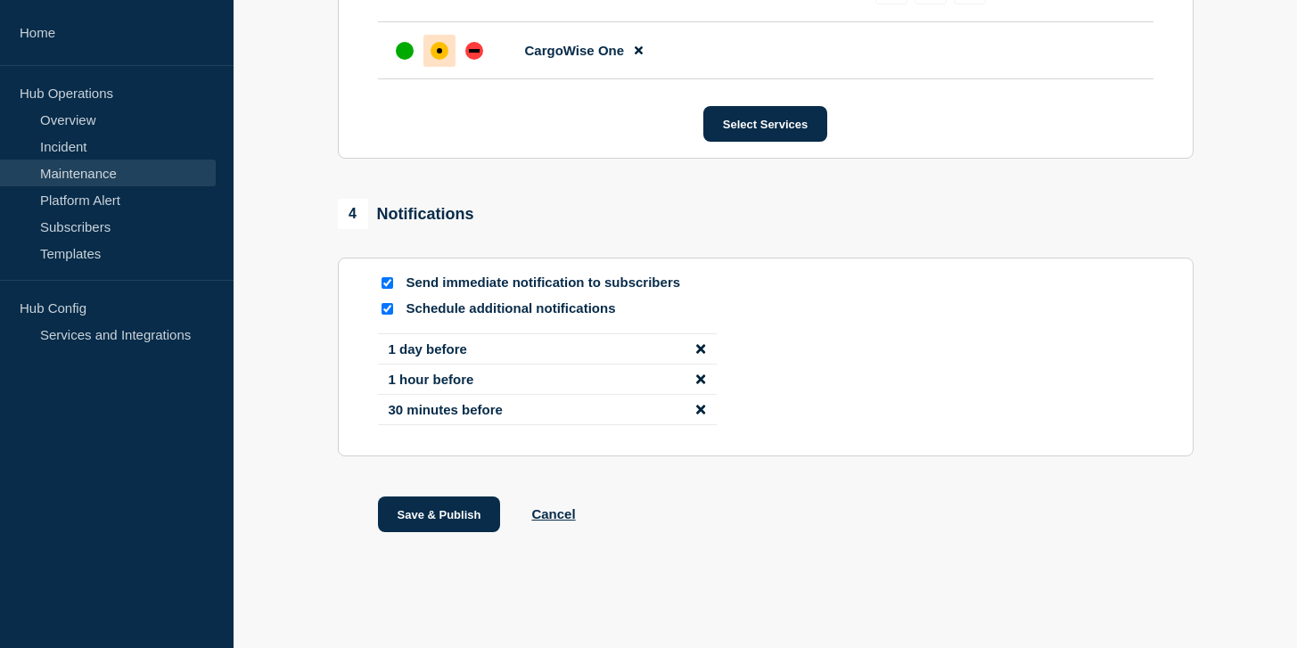
scroll to position [1094, 0]
type input "CargoWise Maintenance Notice: [GEOGRAPHIC_DATA] Data Centre network upgrade"
click at [470, 513] on button "Save & Publish" at bounding box center [439, 514] width 123 height 36
